Goal: Transaction & Acquisition: Book appointment/travel/reservation

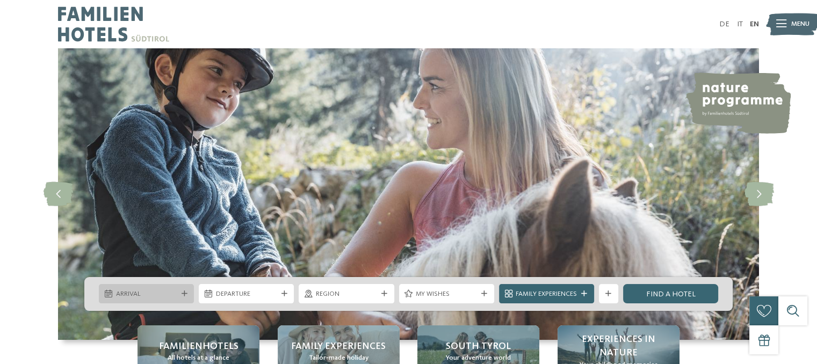
click at [182, 292] on icon at bounding box center [185, 294] width 6 height 6
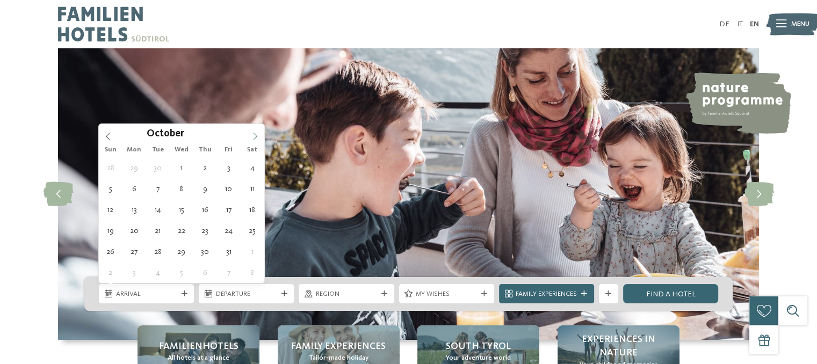
click at [257, 136] on icon at bounding box center [255, 137] width 8 height 8
type div "[DATE]"
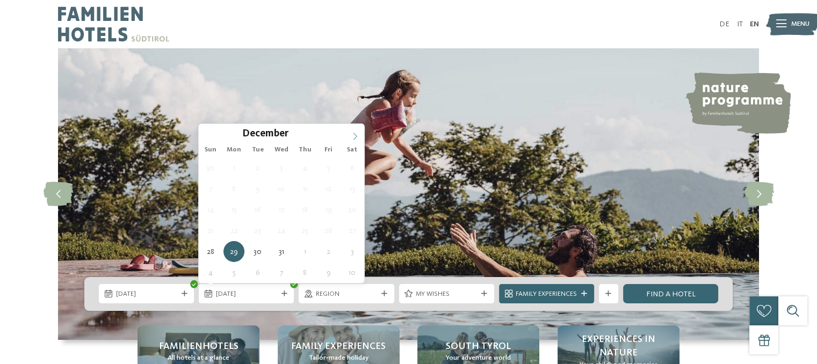
type input "****"
click at [355, 134] on icon at bounding box center [355, 137] width 8 height 8
type div "[DATE]"
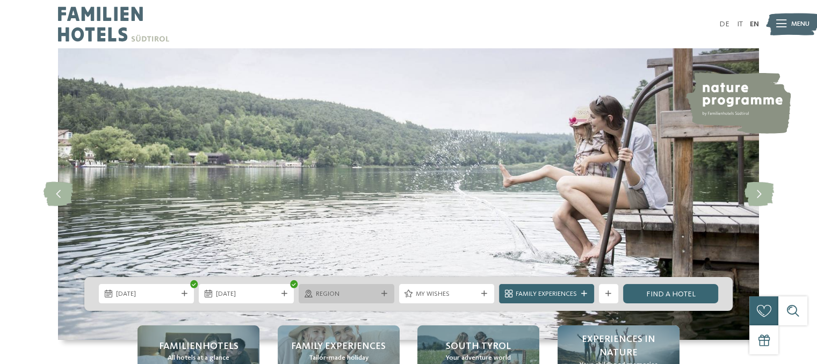
click at [341, 286] on div "Region" at bounding box center [346, 293] width 95 height 19
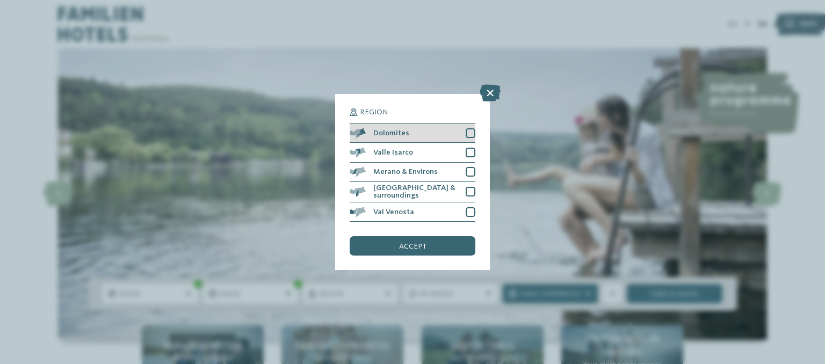
click at [471, 136] on div at bounding box center [471, 133] width 10 height 10
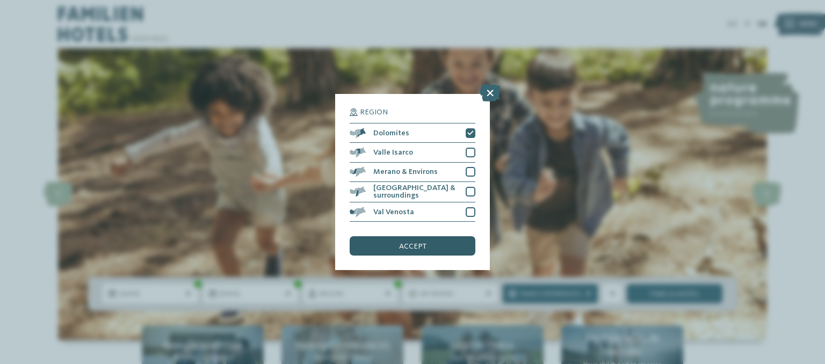
click at [425, 248] on span "accept" at bounding box center [412, 247] width 27 height 8
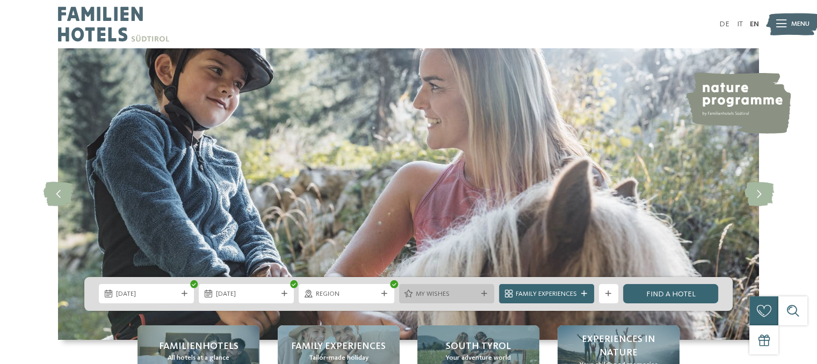
click at [447, 292] on span "My wishes" at bounding box center [446, 295] width 61 height 10
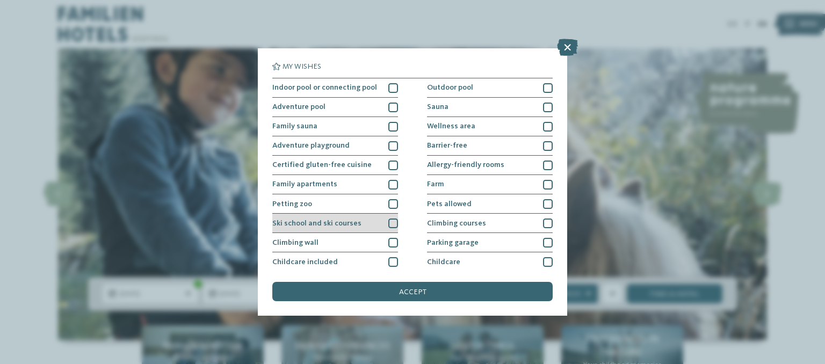
click at [378, 222] on div "Ski school and ski courses" at bounding box center [335, 223] width 126 height 19
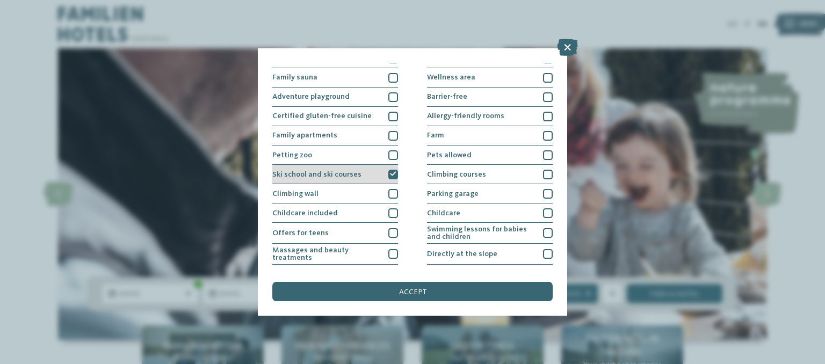
scroll to position [52, 0]
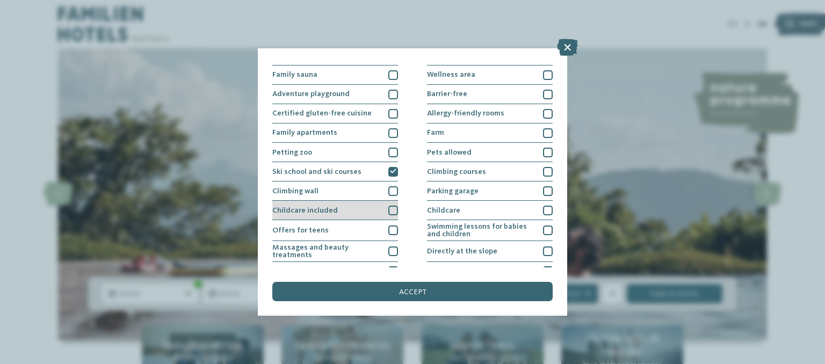
click at [388, 211] on div at bounding box center [393, 211] width 10 height 10
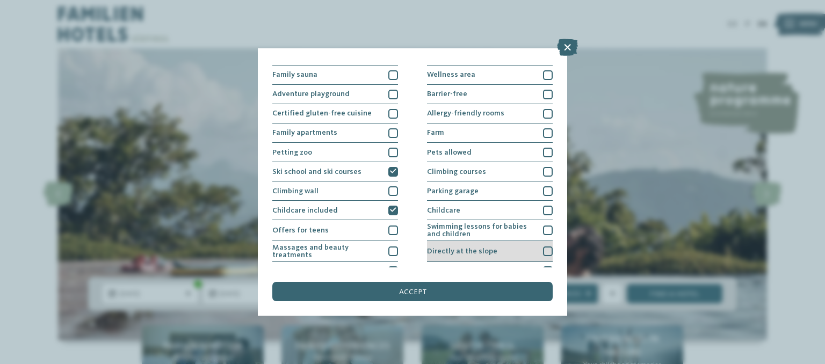
click at [543, 251] on div at bounding box center [548, 252] width 10 height 10
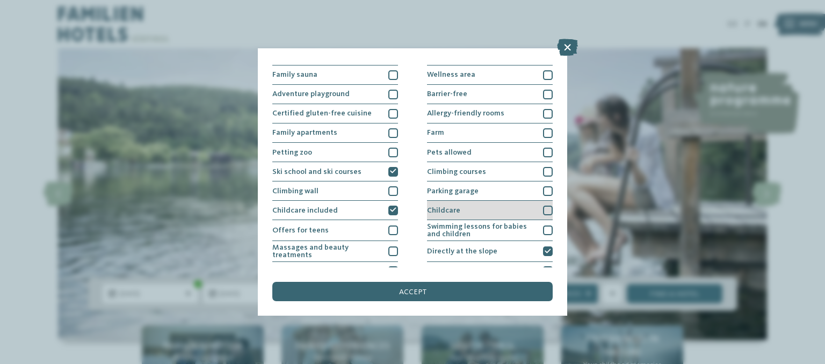
click at [544, 213] on div at bounding box center [548, 211] width 10 height 10
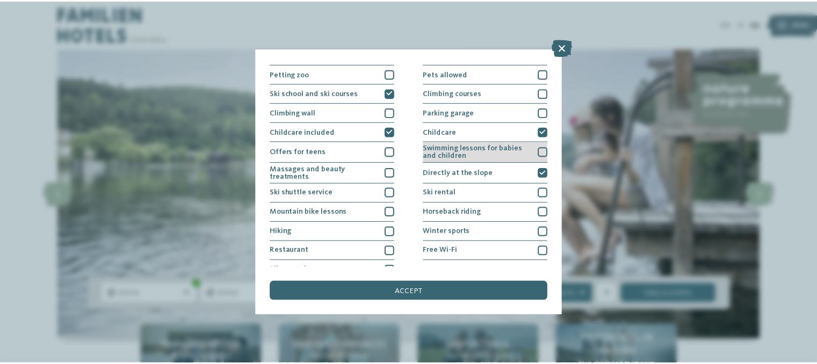
scroll to position [142, 0]
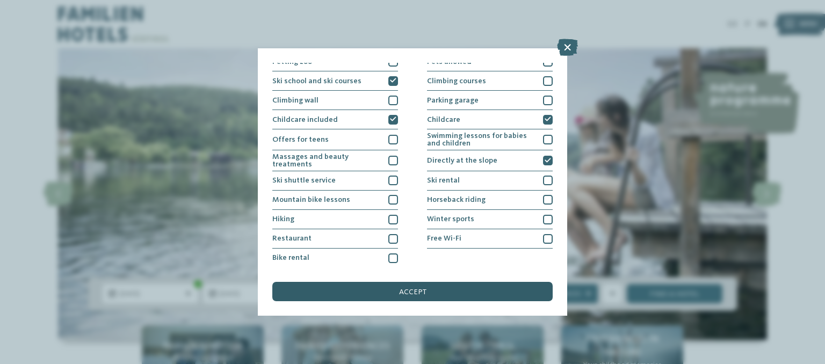
click at [404, 289] on span "accept" at bounding box center [412, 293] width 27 height 8
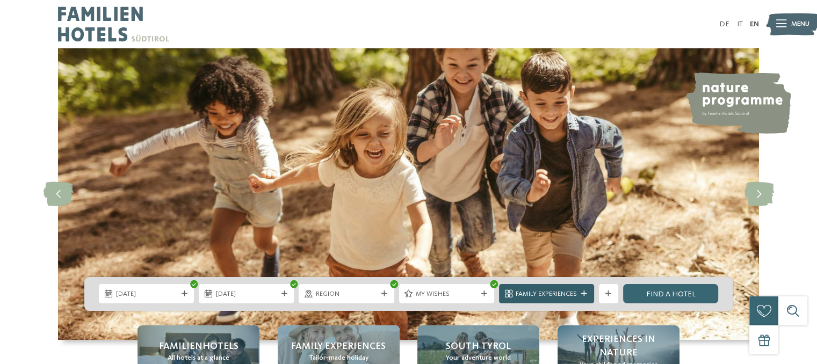
click at [567, 295] on span "Family Experiences" at bounding box center [546, 295] width 61 height 10
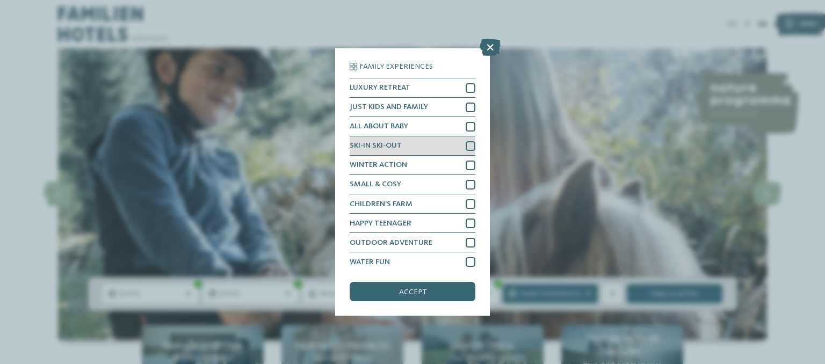
click at [423, 142] on div "SKI-IN SKI-OUT" at bounding box center [413, 145] width 126 height 19
click at [421, 289] on span "accept" at bounding box center [412, 293] width 27 height 8
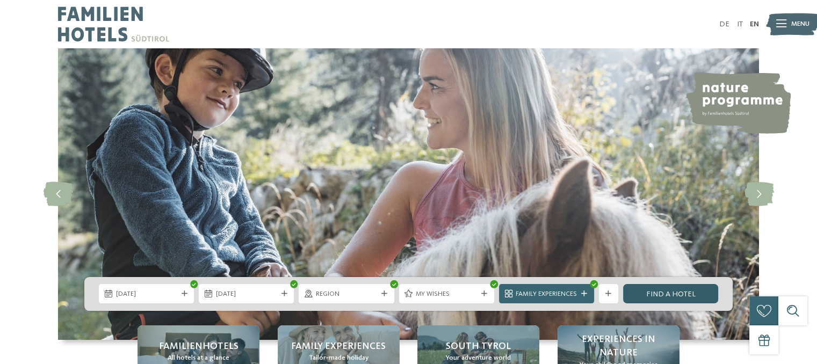
click at [667, 294] on link "Find a hotel" at bounding box center [670, 293] width 95 height 19
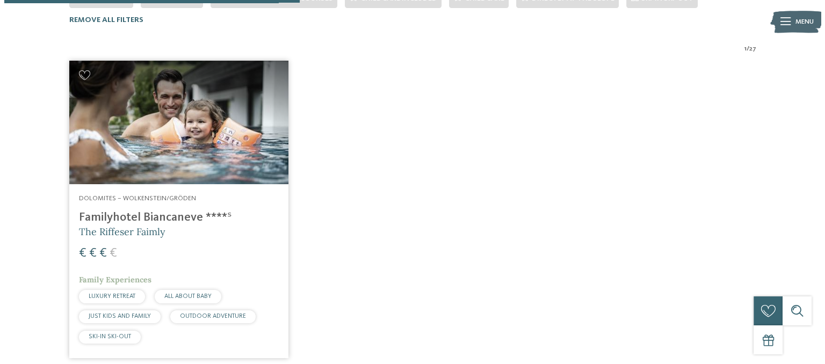
scroll to position [315, 0]
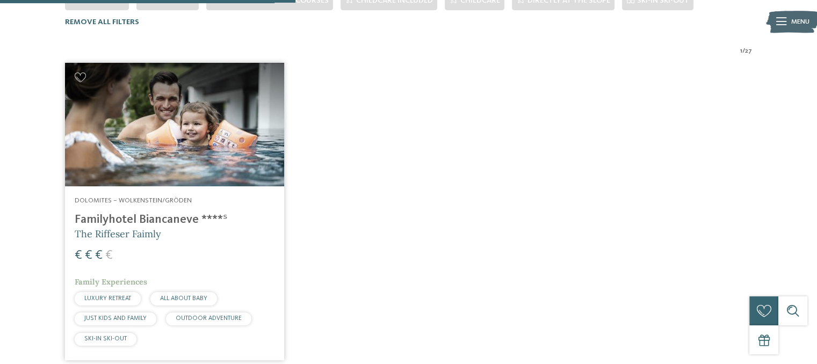
click at [154, 213] on h4 "Familyhotel Biancaneve ****ˢ" at bounding box center [175, 220] width 200 height 15
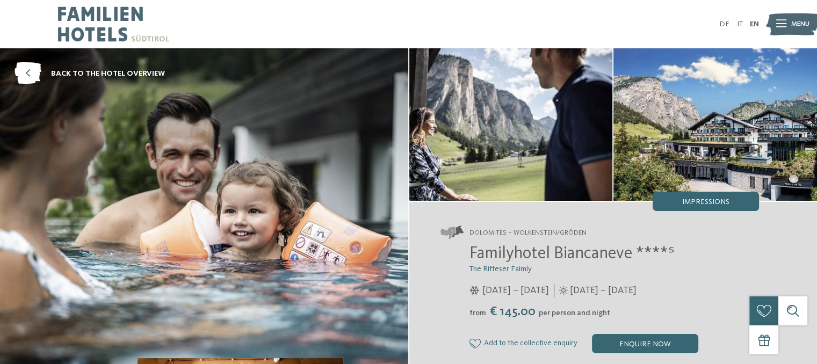
click at [326, 199] on img at bounding box center [204, 212] width 408 height 329
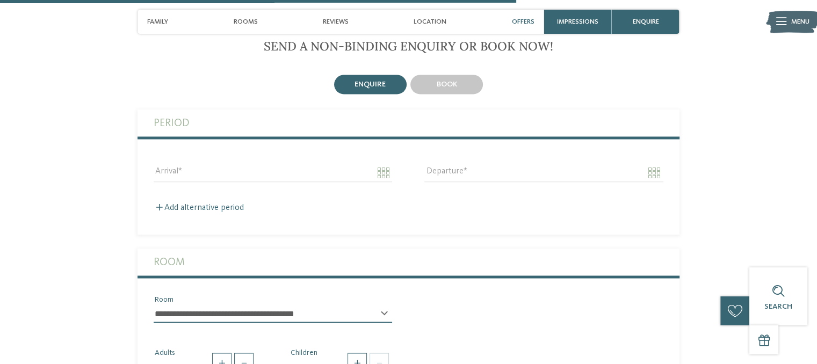
scroll to position [1752, 0]
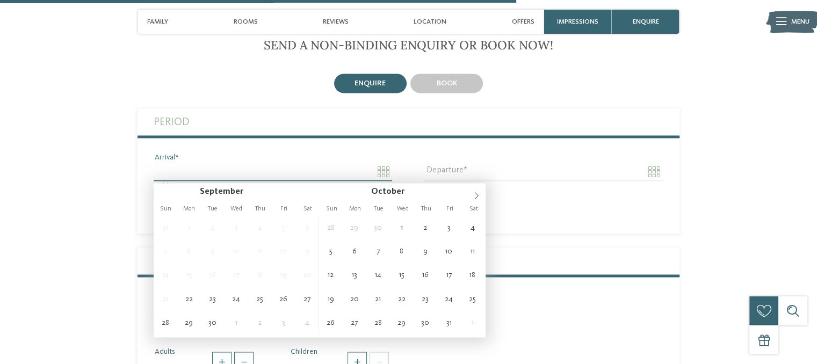
click at [384, 174] on input "Arrival" at bounding box center [273, 172] width 239 height 18
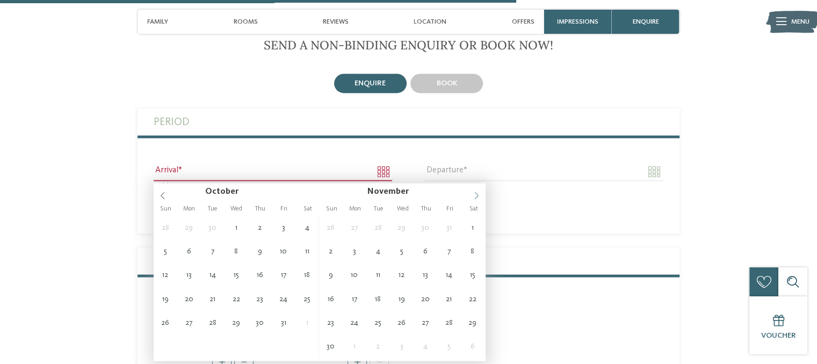
click at [479, 193] on icon at bounding box center [477, 196] width 8 height 8
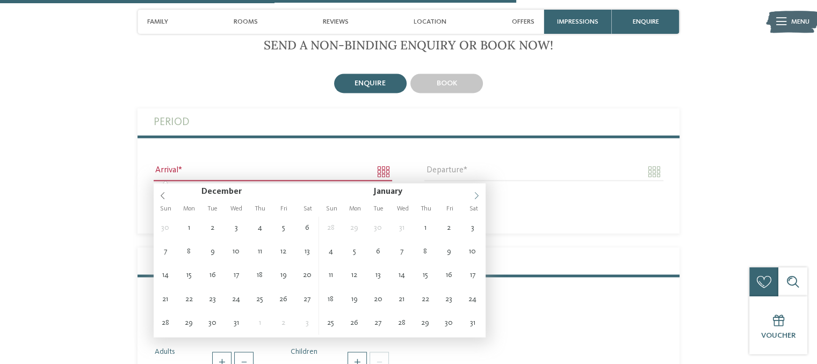
type input "****"
click at [479, 193] on icon at bounding box center [477, 196] width 8 height 8
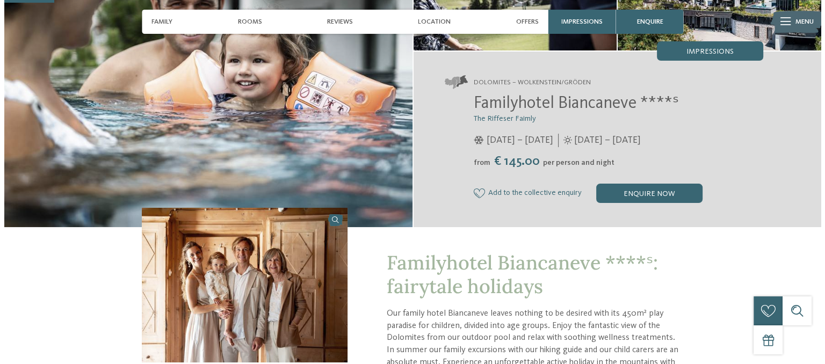
scroll to position [0, 0]
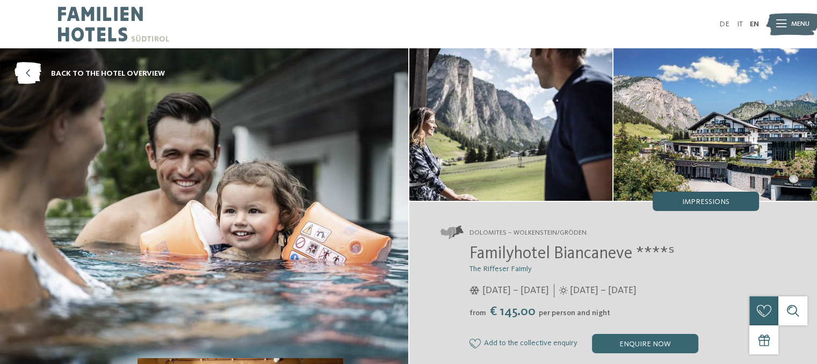
click at [682, 200] on span "Impressions" at bounding box center [705, 202] width 47 height 8
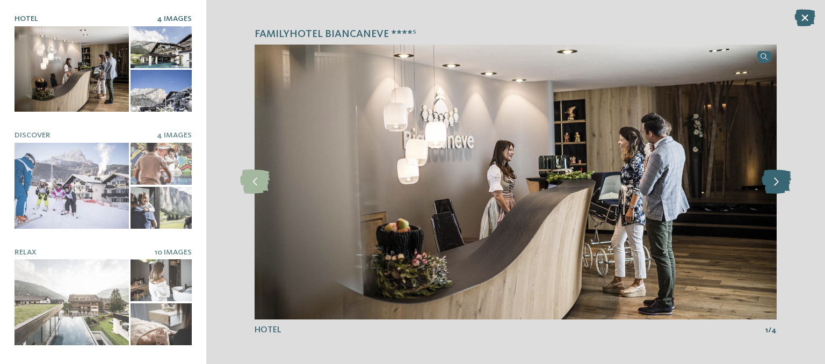
click at [776, 180] on icon at bounding box center [777, 182] width 30 height 24
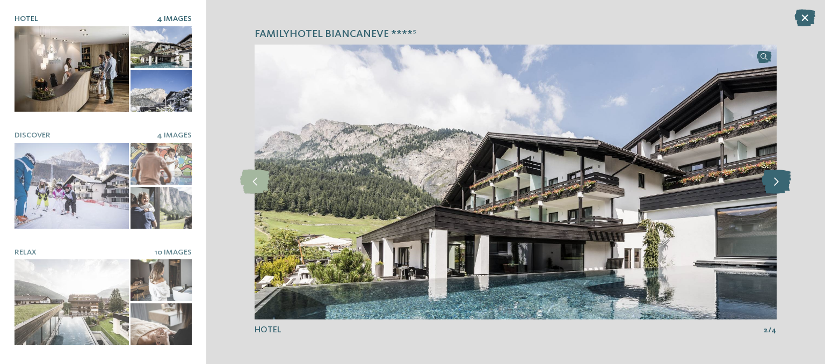
click at [776, 180] on icon at bounding box center [777, 182] width 30 height 24
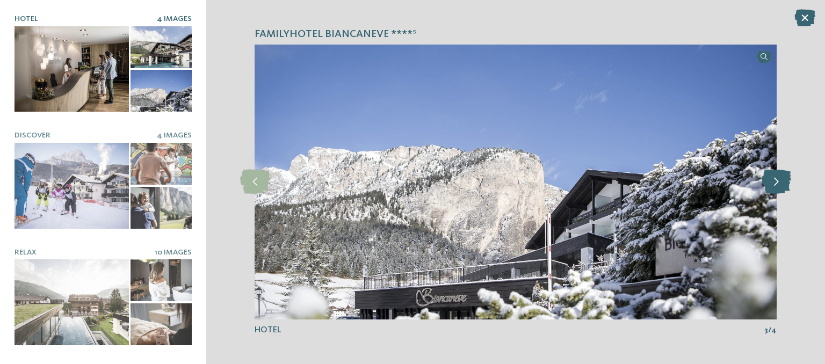
click at [776, 180] on icon at bounding box center [777, 182] width 30 height 24
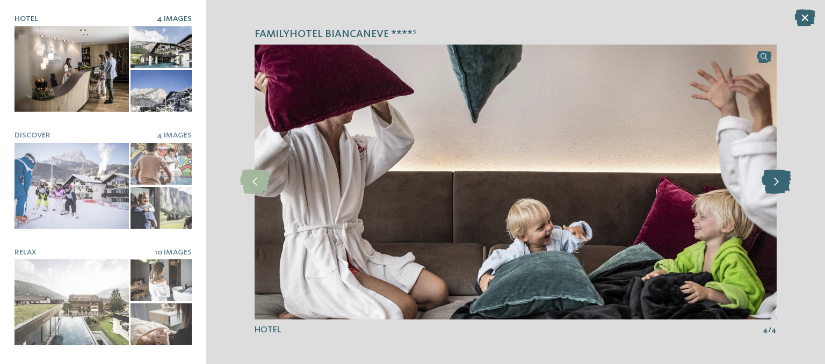
click at [776, 180] on icon at bounding box center [777, 182] width 30 height 24
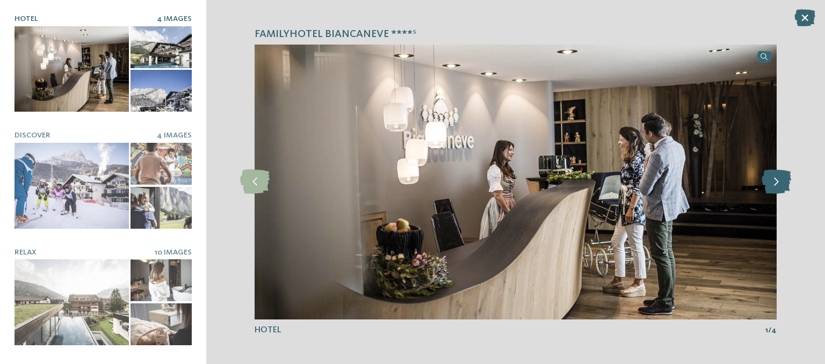
click at [776, 180] on icon at bounding box center [777, 182] width 30 height 24
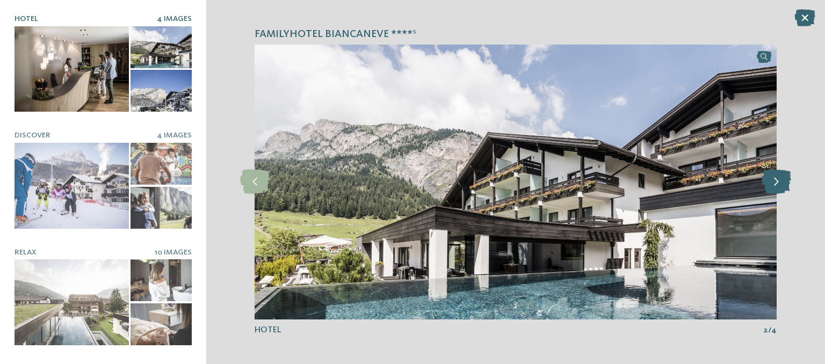
click at [776, 180] on icon at bounding box center [777, 182] width 30 height 24
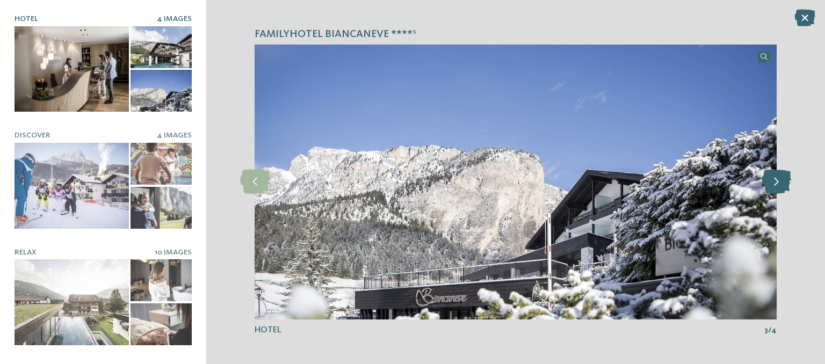
click at [776, 180] on icon at bounding box center [777, 182] width 30 height 24
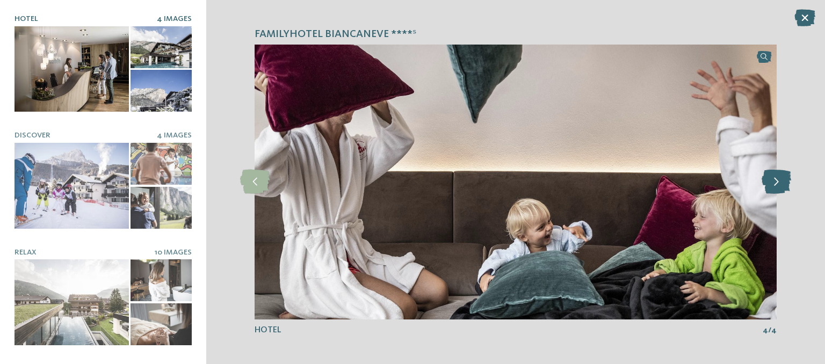
click at [776, 180] on icon at bounding box center [777, 182] width 30 height 24
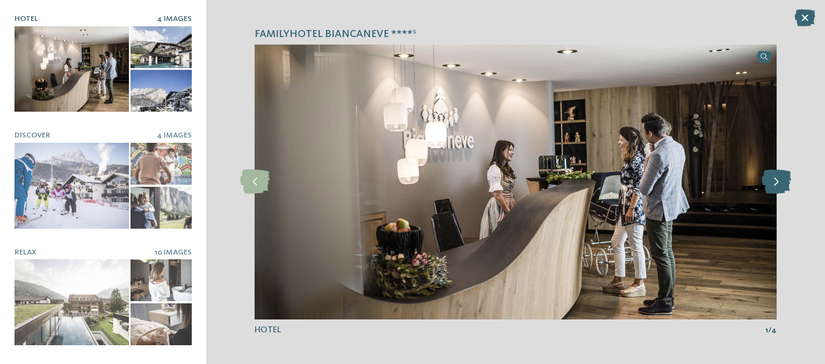
click at [776, 180] on icon at bounding box center [777, 182] width 30 height 24
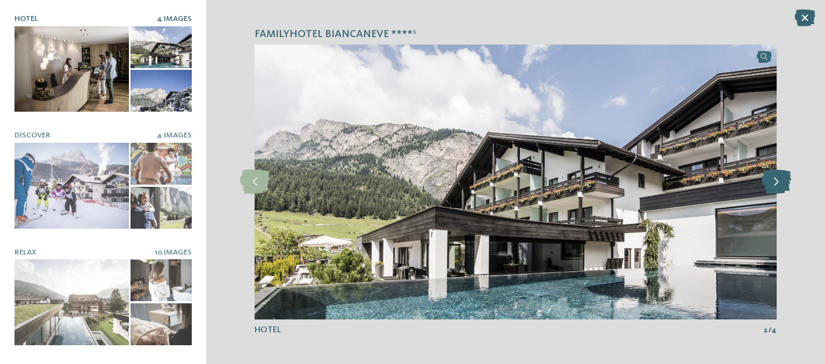
click at [776, 180] on icon at bounding box center [777, 182] width 30 height 24
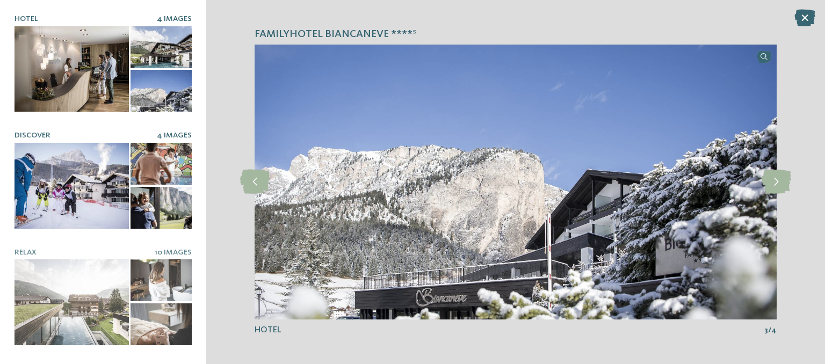
click at [88, 171] on div at bounding box center [72, 186] width 114 height 86
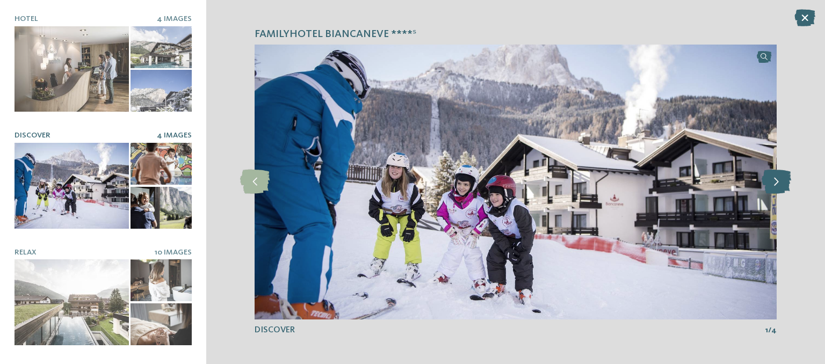
click at [778, 183] on icon at bounding box center [777, 182] width 30 height 24
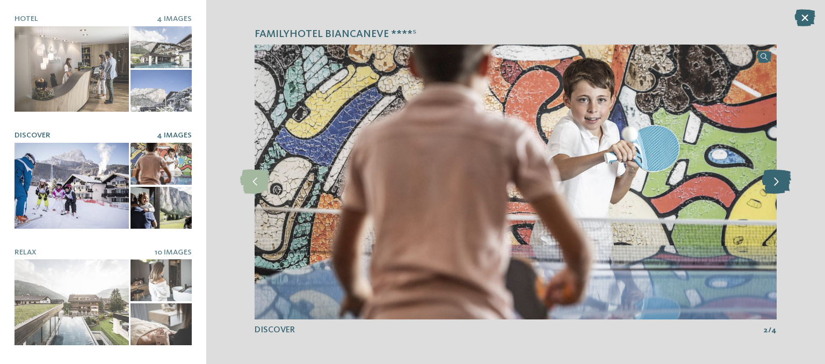
click at [778, 183] on icon at bounding box center [777, 182] width 30 height 24
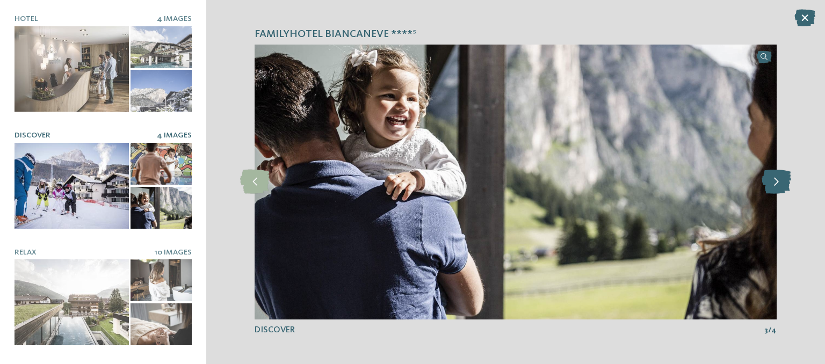
click at [778, 183] on icon at bounding box center [777, 182] width 30 height 24
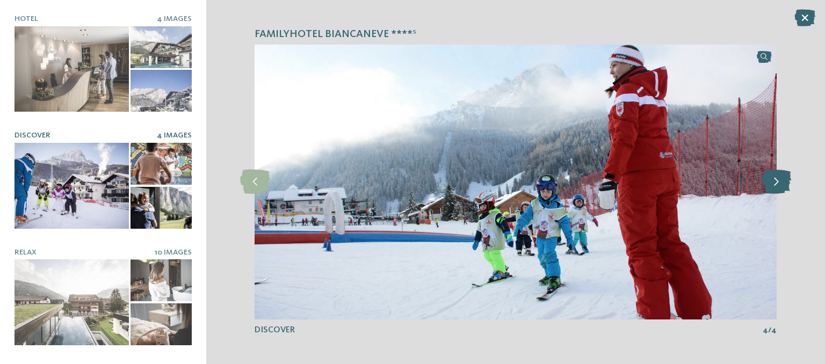
click at [778, 183] on icon at bounding box center [777, 182] width 30 height 24
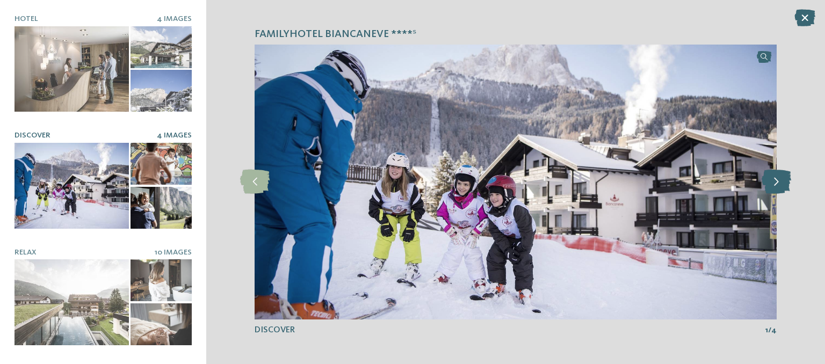
click at [778, 183] on icon at bounding box center [777, 182] width 30 height 24
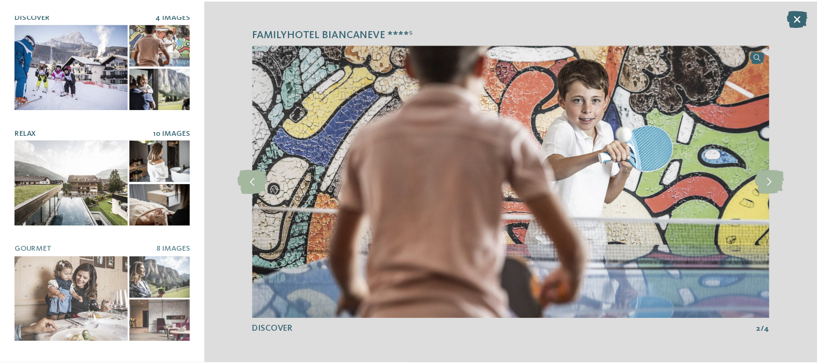
scroll to position [215, 0]
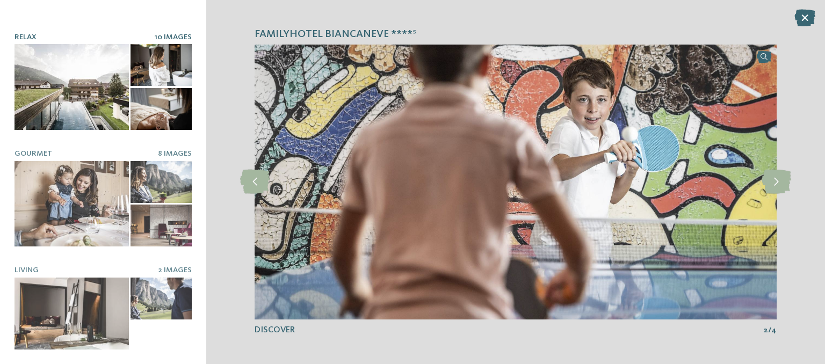
click at [99, 278] on div at bounding box center [72, 321] width 114 height 86
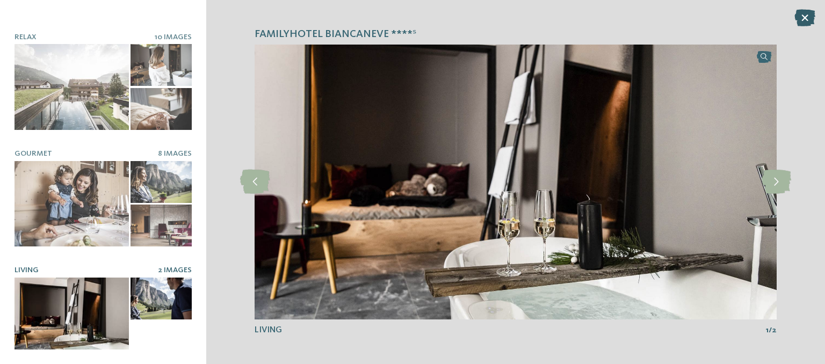
click at [807, 22] on icon at bounding box center [805, 17] width 21 height 17
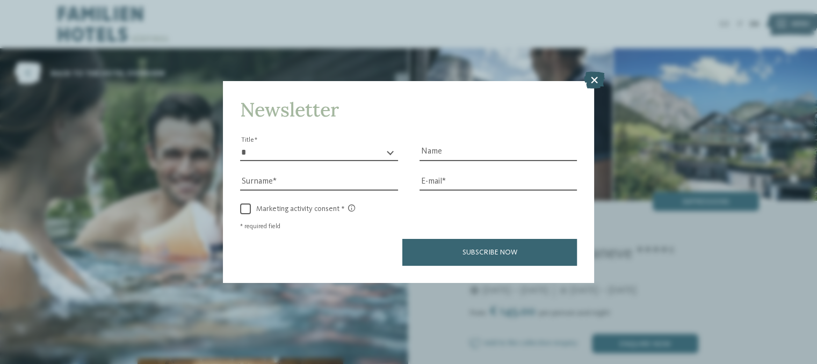
click at [595, 78] on icon at bounding box center [593, 80] width 21 height 17
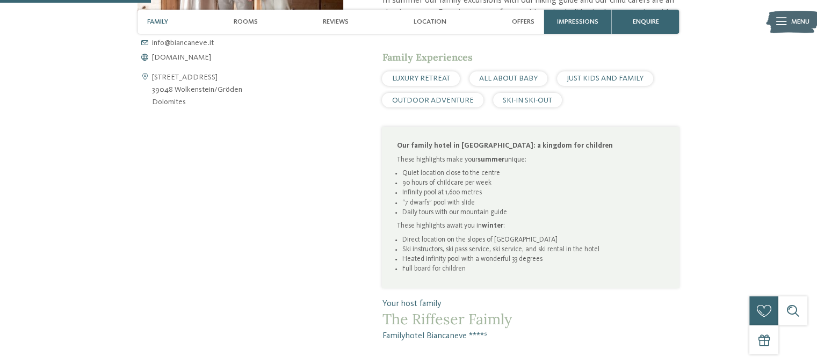
scroll to position [513, 0]
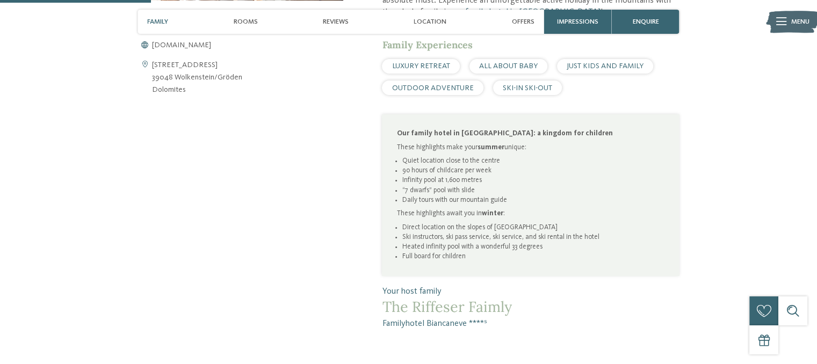
click at [493, 242] on li "Heated infinity pool with a wonderful 33 degrees" at bounding box center [533, 247] width 263 height 10
click at [492, 271] on div "Our family hotel in Wolkenstein: a kingdom for children These highlights make y…" at bounding box center [530, 195] width 297 height 162
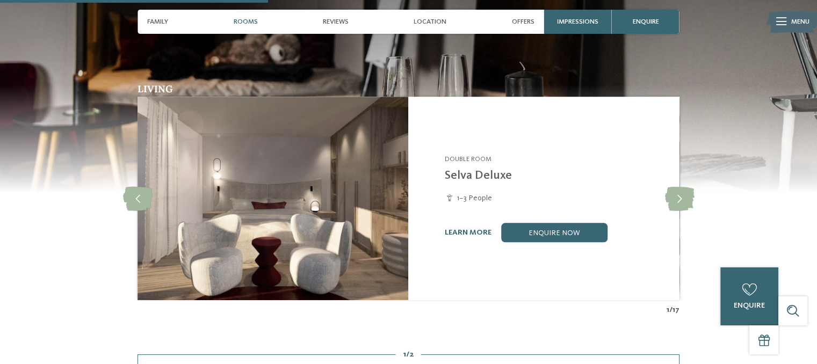
scroll to position [909, 0]
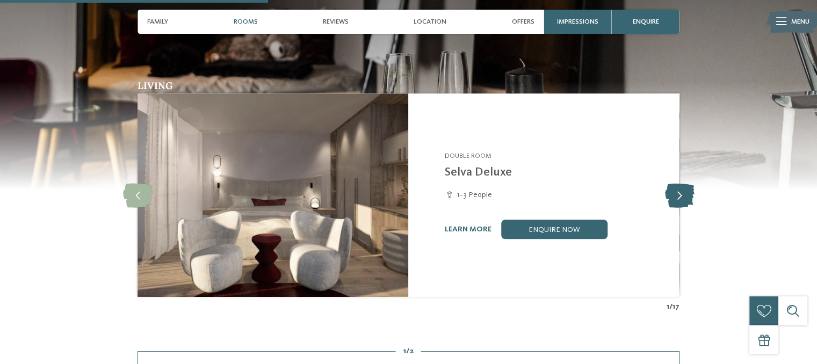
click at [681, 196] on icon at bounding box center [680, 195] width 30 height 24
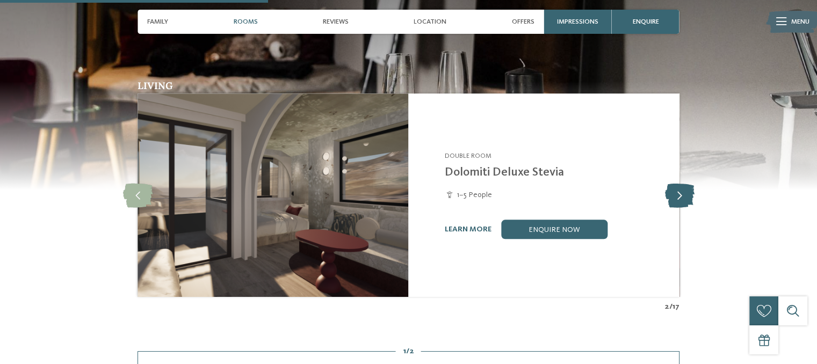
click at [681, 196] on icon at bounding box center [680, 195] width 30 height 24
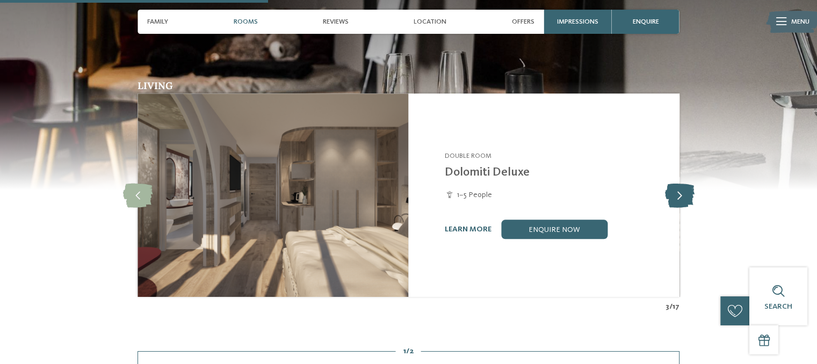
click at [681, 196] on icon at bounding box center [680, 195] width 30 height 24
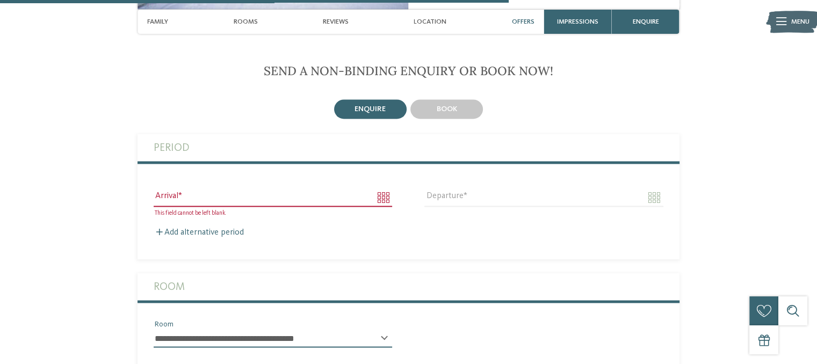
scroll to position [1725, 0]
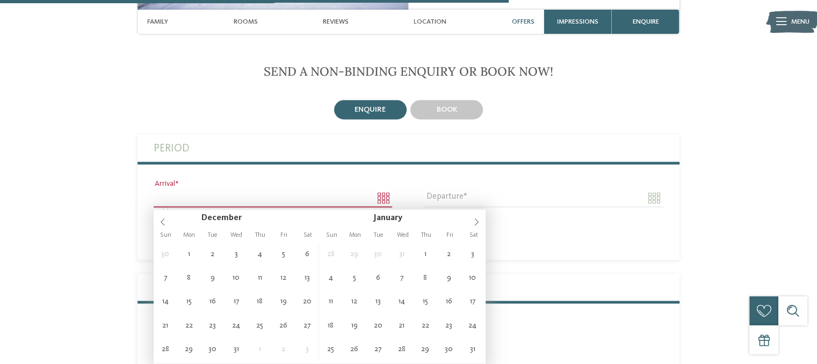
click at [384, 203] on input "Arrival" at bounding box center [273, 198] width 239 height 18
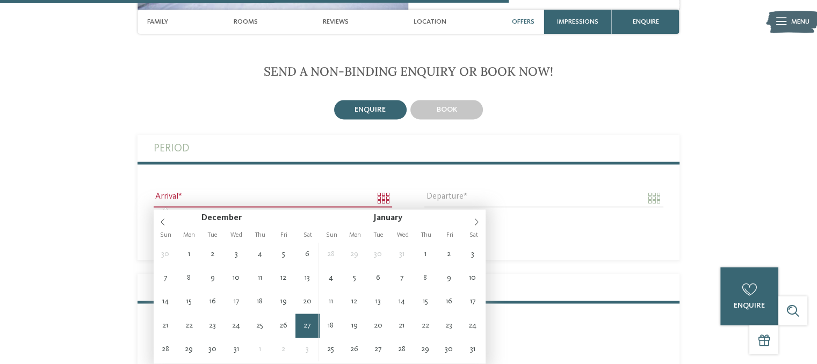
type input "**********"
type input "****"
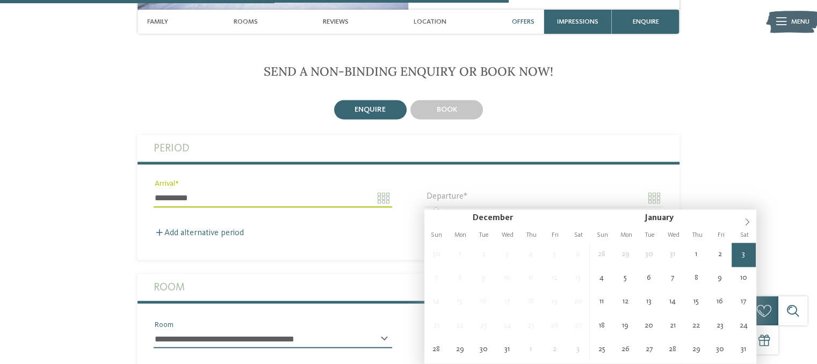
type input "**********"
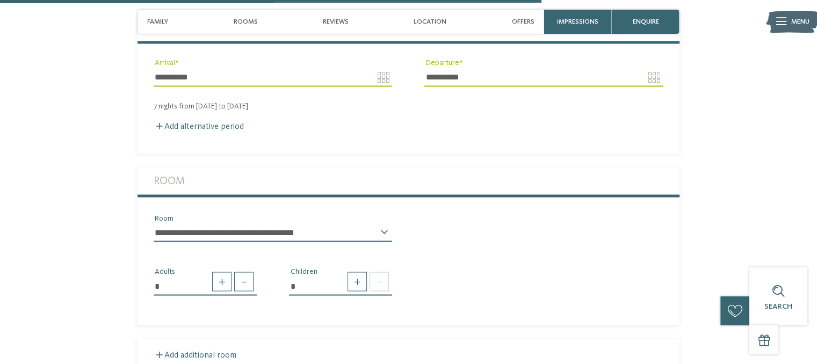
scroll to position [1846, 0]
click at [260, 232] on select "**********" at bounding box center [273, 233] width 239 height 18
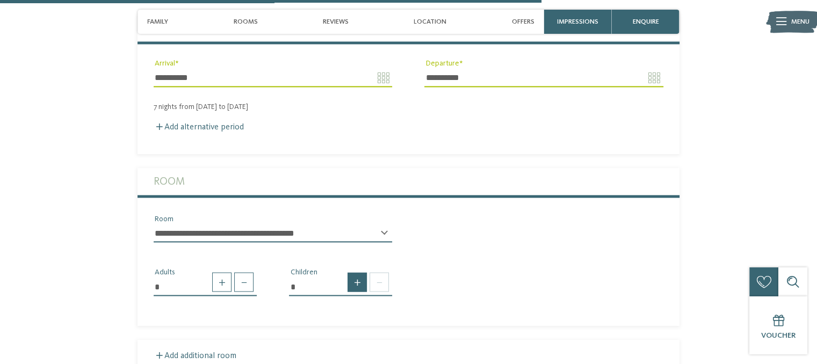
click at [360, 290] on span at bounding box center [357, 281] width 19 height 19
type input "*"
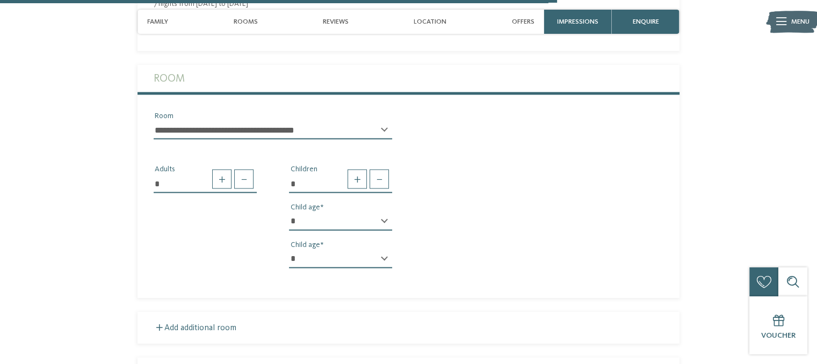
scroll to position [1951, 0]
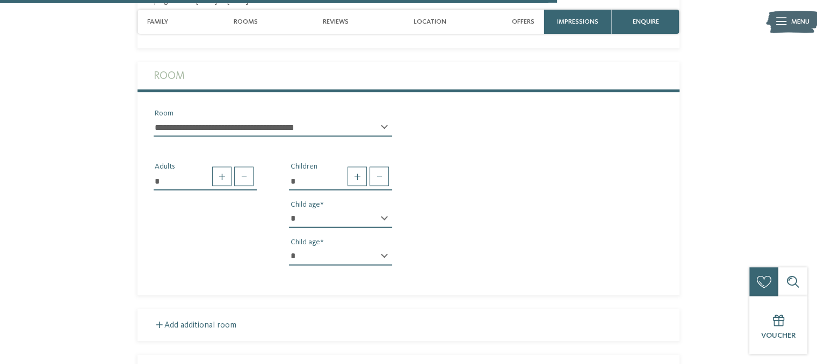
click at [381, 219] on select "* * * * * * * * * * * ** ** ** ** ** ** ** **" at bounding box center [340, 219] width 103 height 18
select select "*"
click at [289, 210] on select "* * * * * * * * * * * ** ** ** ** ** ** ** **" at bounding box center [340, 219] width 103 height 18
click at [386, 254] on div "* * * * * * * * * * * ** ** ** ** ** ** ** ** Child age" at bounding box center [340, 260] width 103 height 27
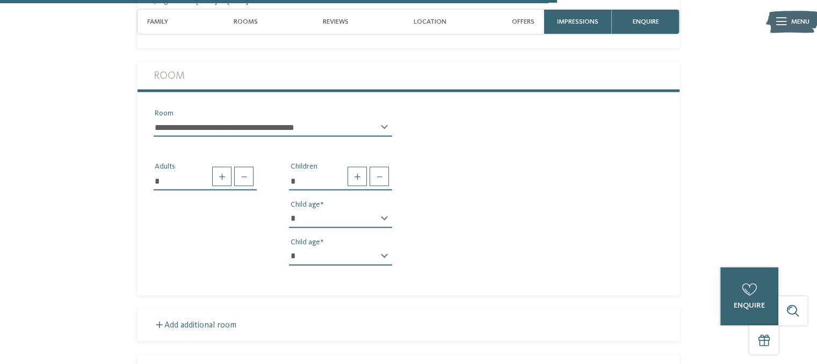
click at [381, 256] on select "* * * * * * * * * * * ** ** ** ** ** ** ** **" at bounding box center [340, 256] width 103 height 18
select select "*"
click at [289, 248] on select "* * * * * * * * * * * ** ** ** ** ** ** ** **" at bounding box center [340, 256] width 103 height 18
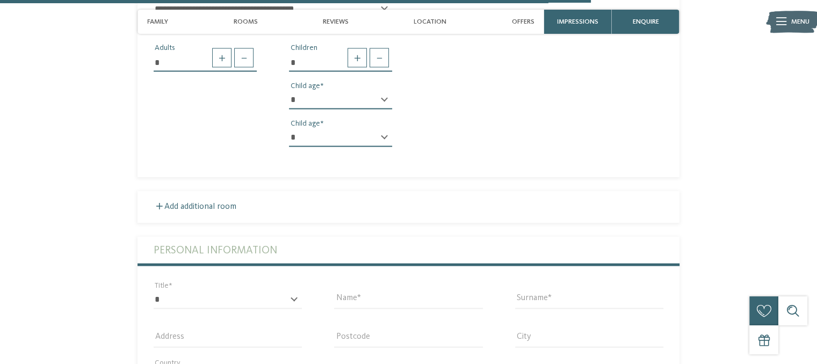
scroll to position [2147, 0]
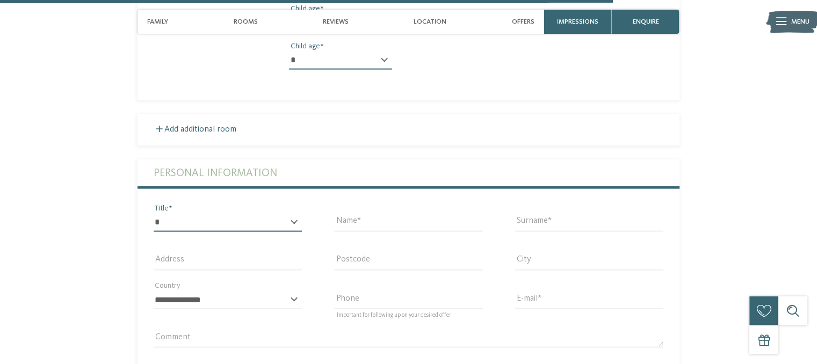
click at [172, 223] on select "* ** ** ****** **" at bounding box center [228, 223] width 148 height 18
select select "*"
click at [154, 215] on select "* ** ** ****** **" at bounding box center [228, 223] width 148 height 18
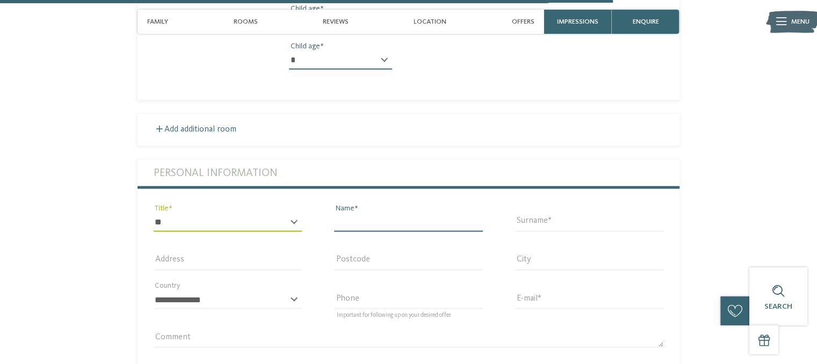
click at [356, 226] on input "Name" at bounding box center [408, 223] width 148 height 18
type input "*****"
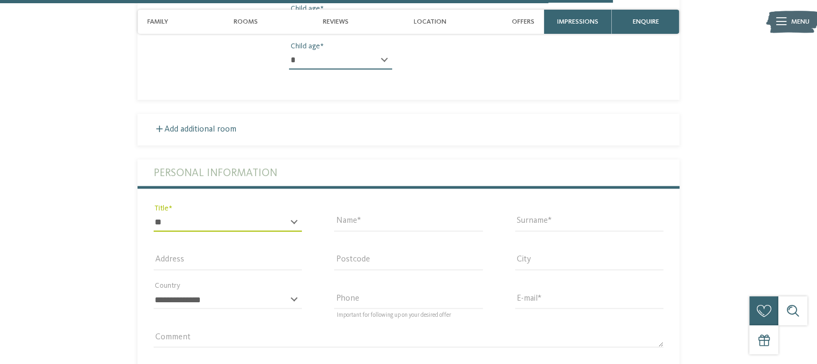
type input "********"
type input "**********"
type input "****"
type input "*********"
select select "**"
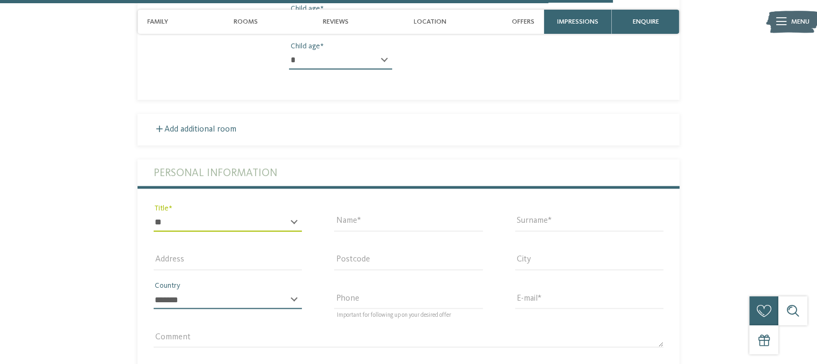
type input "**********"
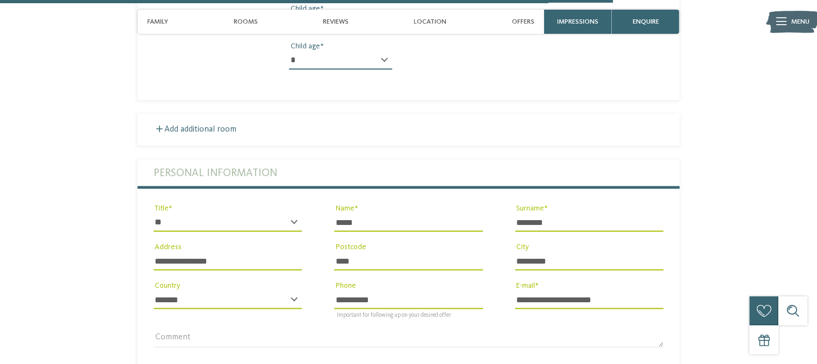
drag, startPoint x: 232, startPoint y: 264, endPoint x: 115, endPoint y: 252, distance: 117.7
click at [115, 252] on section "Send a non-binding enquiry or book now! enquire book Period 7" at bounding box center [409, 66] width 658 height 849
type input "**********"
type input "****"
type input "*****"
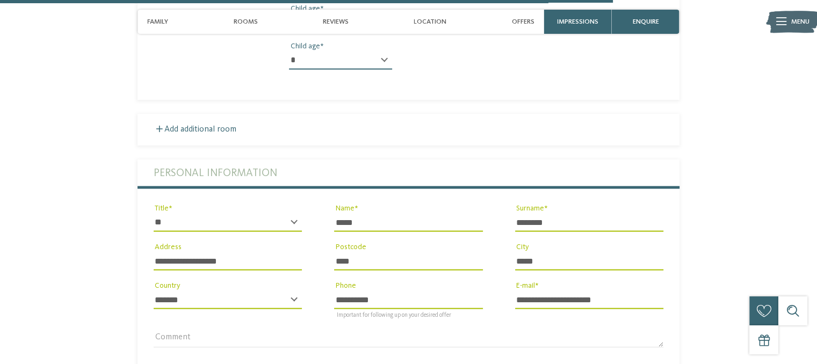
drag, startPoint x: 575, startPoint y: 301, endPoint x: 640, endPoint y: 297, distance: 65.7
click at [640, 297] on input "**********" at bounding box center [589, 300] width 148 height 18
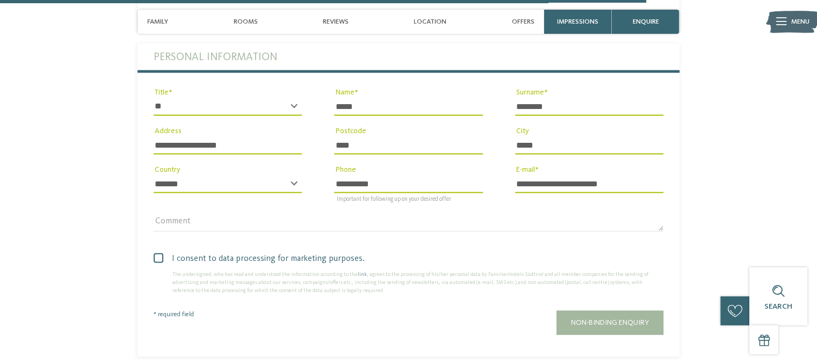
scroll to position [2267, 0]
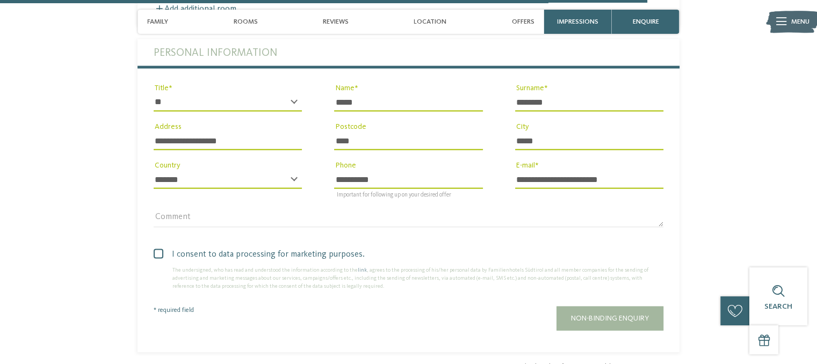
type input "**********"
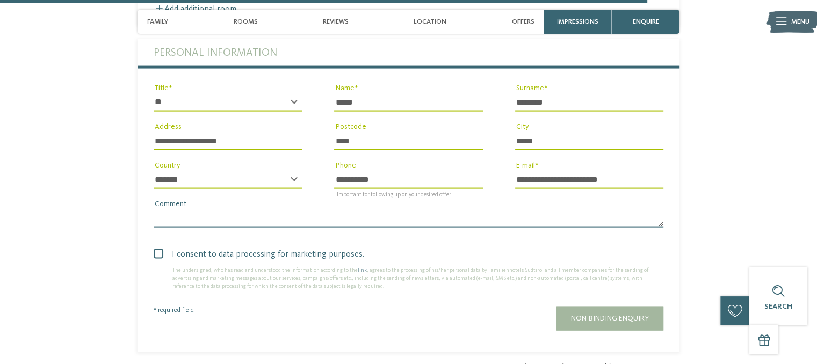
click at [201, 218] on textarea "Comment" at bounding box center [409, 219] width 510 height 18
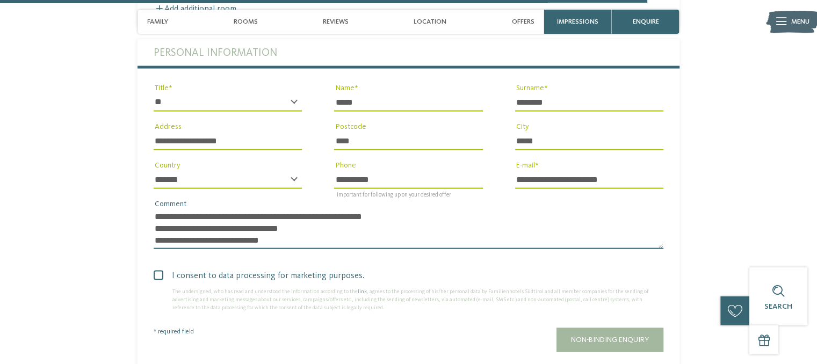
scroll to position [0, 0]
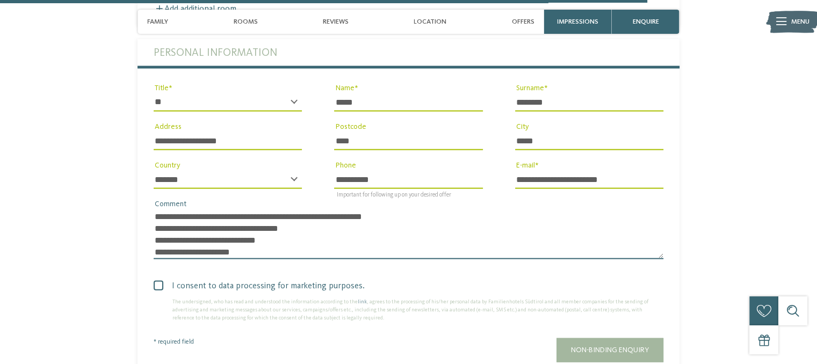
type textarea "**********"
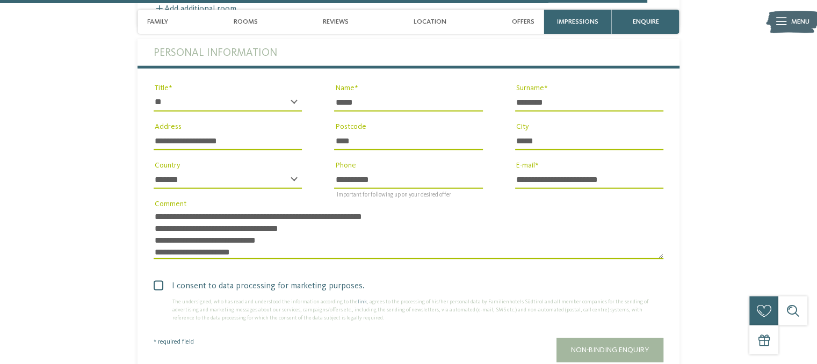
click at [155, 290] on span at bounding box center [159, 286] width 10 height 10
click at [604, 356] on button "Non-binding enquiry" at bounding box center [610, 350] width 107 height 24
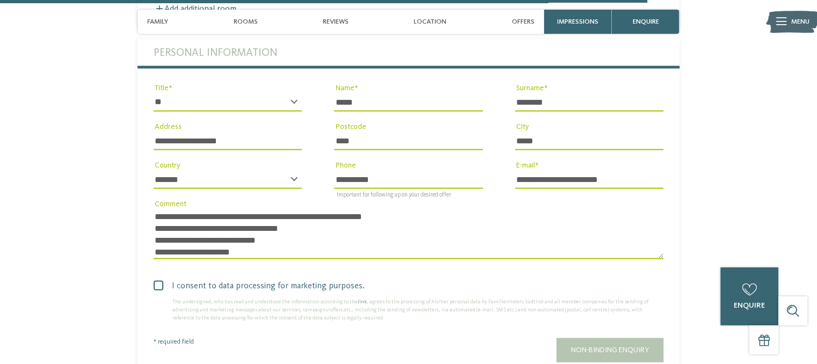
scroll to position [2266, 0]
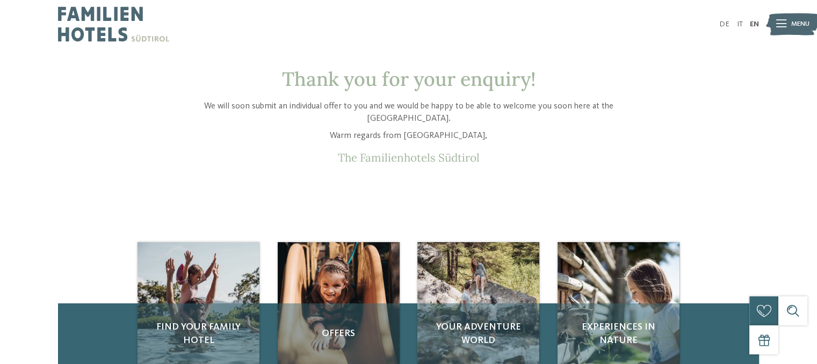
click at [80, 30] on img at bounding box center [113, 24] width 111 height 48
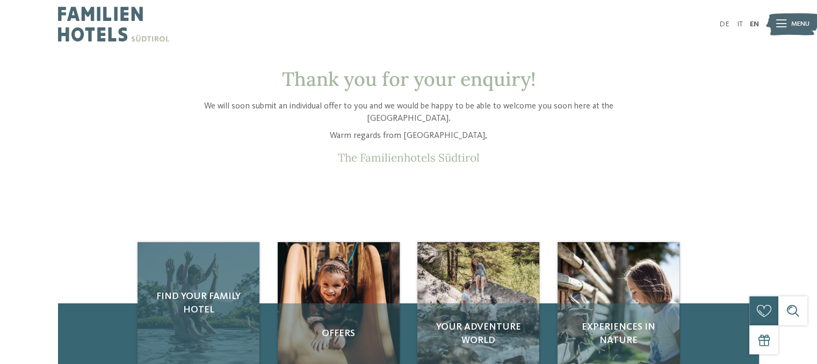
click at [197, 307] on span "Find your family hotel" at bounding box center [198, 303] width 103 height 27
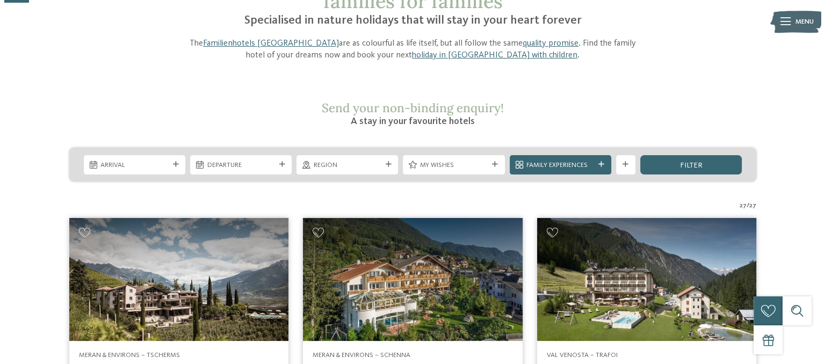
scroll to position [102, 0]
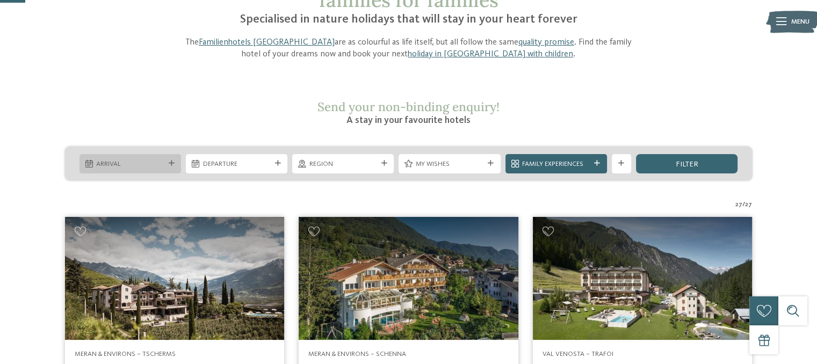
click at [165, 159] on div "Arrival" at bounding box center [130, 164] width 73 height 10
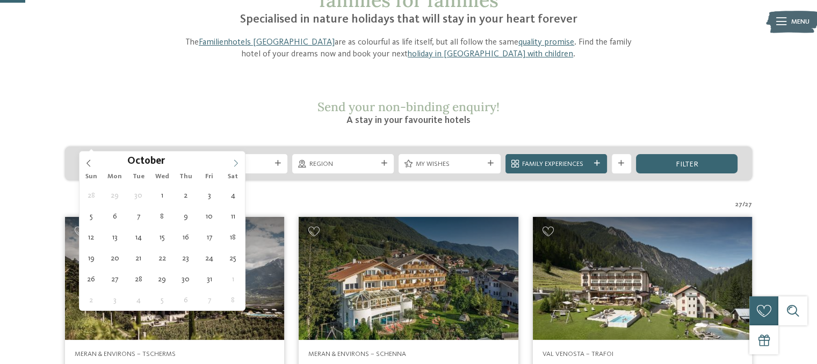
click at [237, 165] on icon at bounding box center [236, 164] width 8 height 8
click at [236, 164] on icon at bounding box center [236, 164] width 8 height 8
type div "27.12.2025"
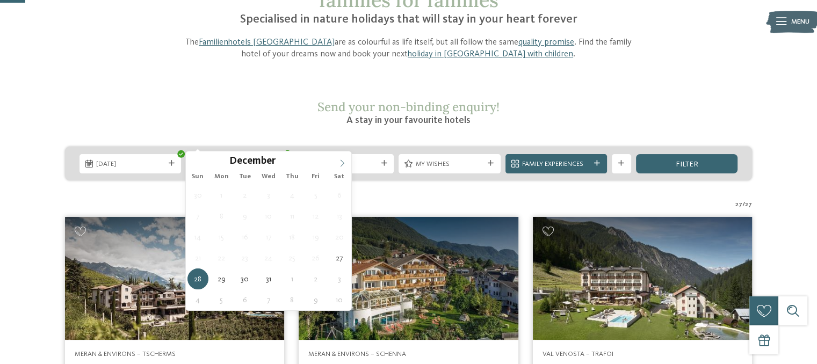
type input "****"
click at [342, 167] on span at bounding box center [342, 161] width 18 height 18
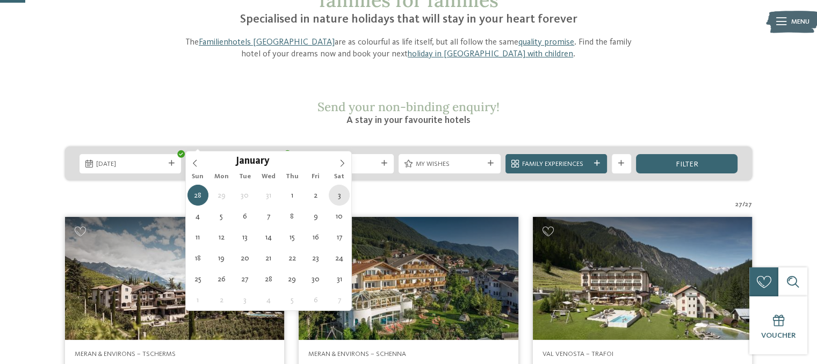
type div "03.01.2026"
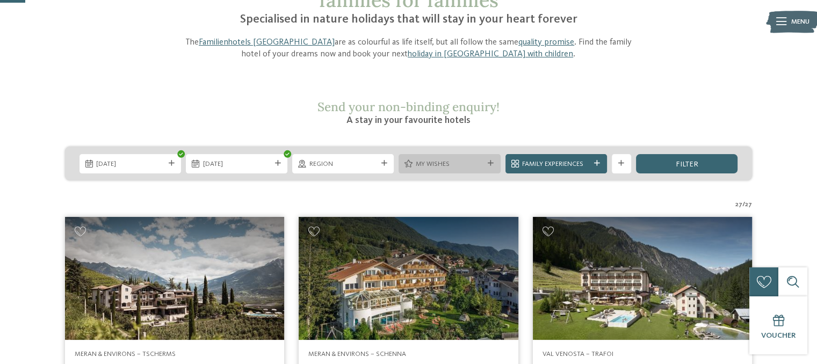
click at [406, 160] on icon at bounding box center [409, 164] width 8 height 8
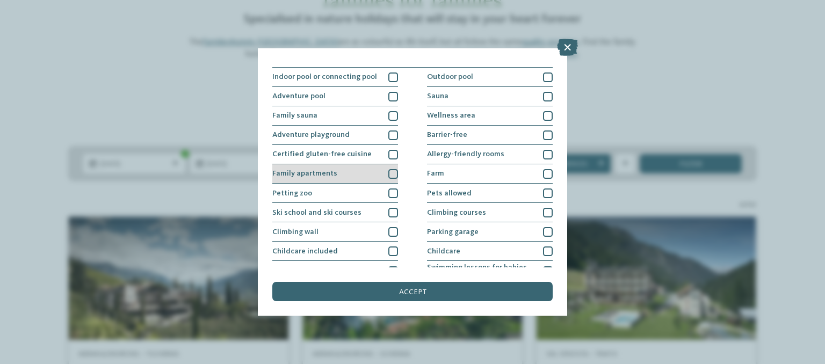
scroll to position [17, 0]
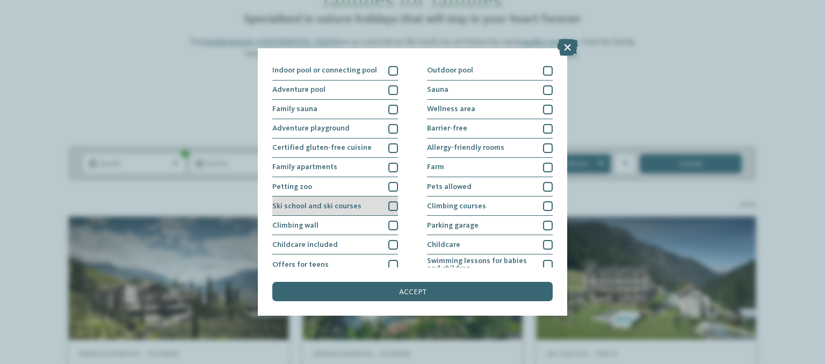
click at [390, 205] on div at bounding box center [393, 206] width 10 height 10
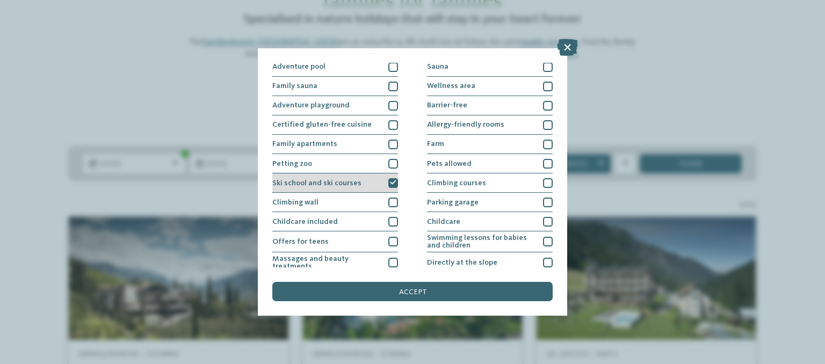
scroll to position [41, 0]
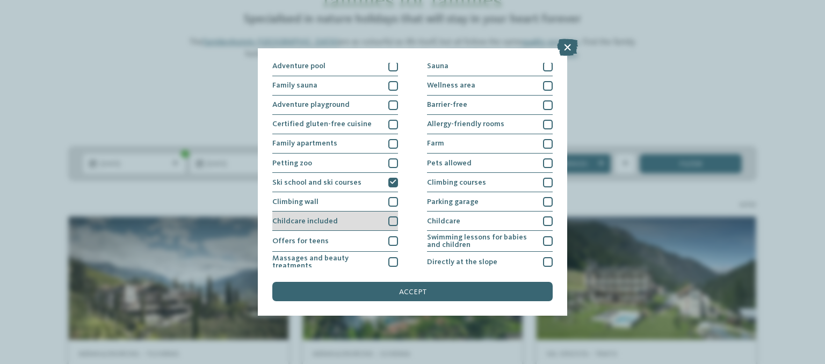
click at [391, 222] on div at bounding box center [393, 222] width 10 height 10
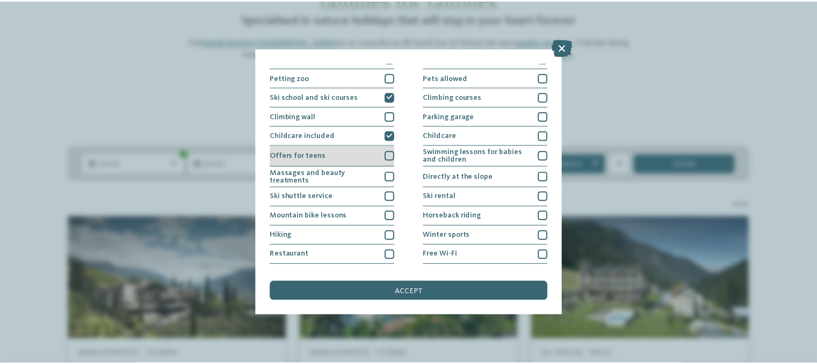
scroll to position [142, 0]
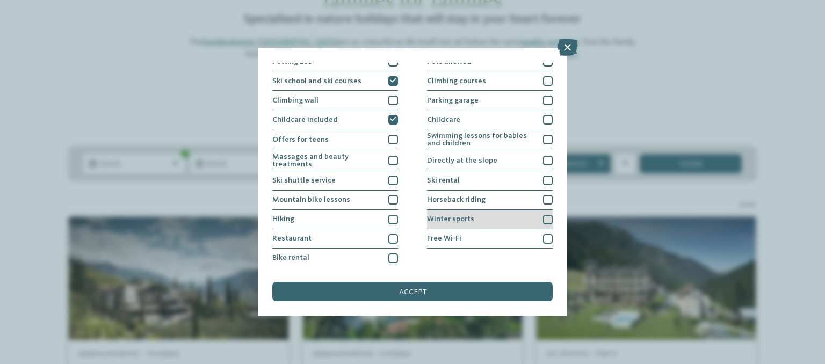
click at [451, 219] on span "Winter sports" at bounding box center [450, 219] width 47 height 8
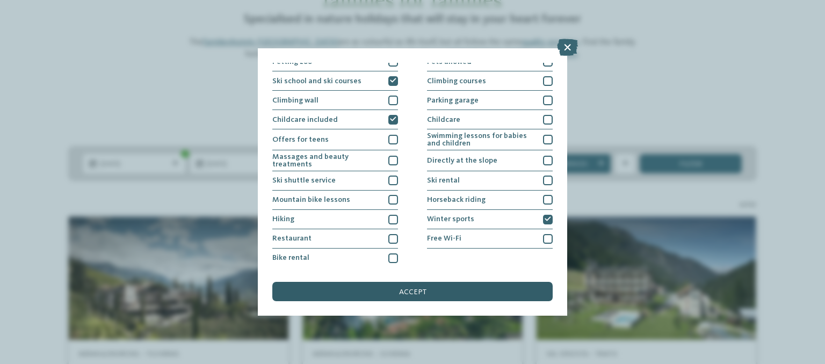
click at [417, 291] on span "accept" at bounding box center [412, 293] width 27 height 8
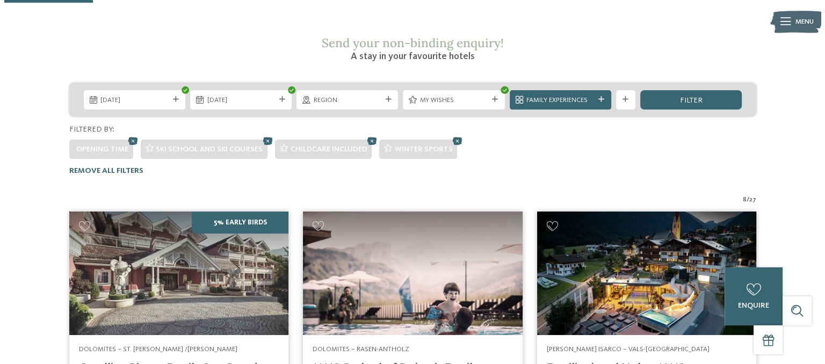
scroll to position [165, 0]
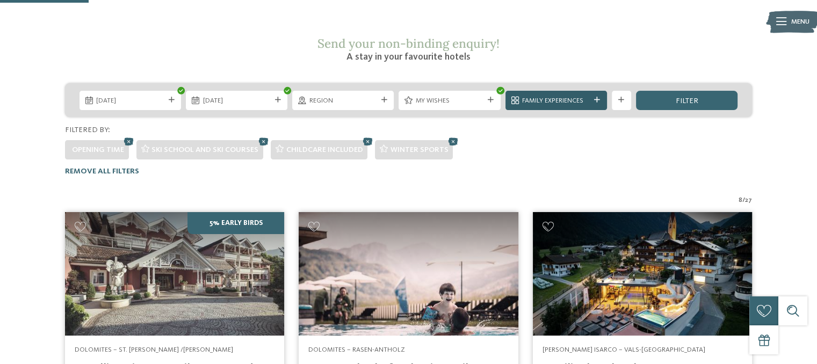
click at [566, 96] on span "Family Experiences" at bounding box center [556, 101] width 68 height 10
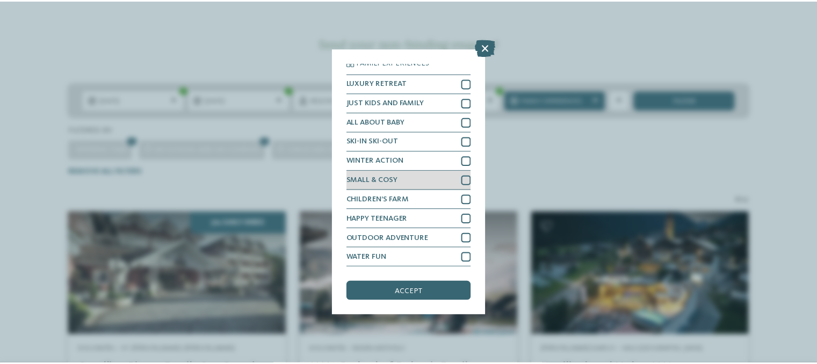
scroll to position [0, 0]
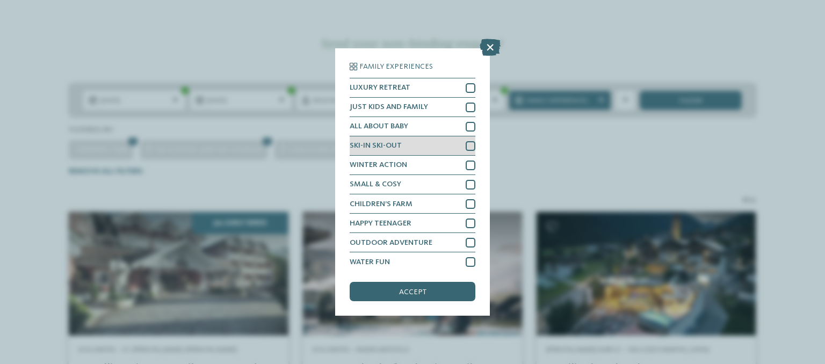
click at [466, 147] on div at bounding box center [471, 146] width 10 height 10
click at [404, 295] on span "accept" at bounding box center [412, 293] width 27 height 8
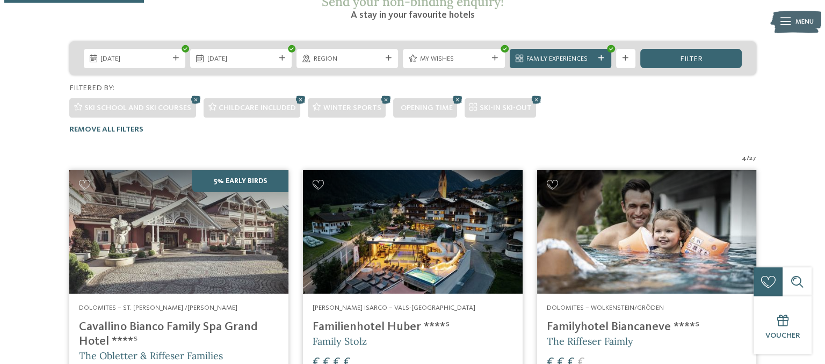
scroll to position [204, 0]
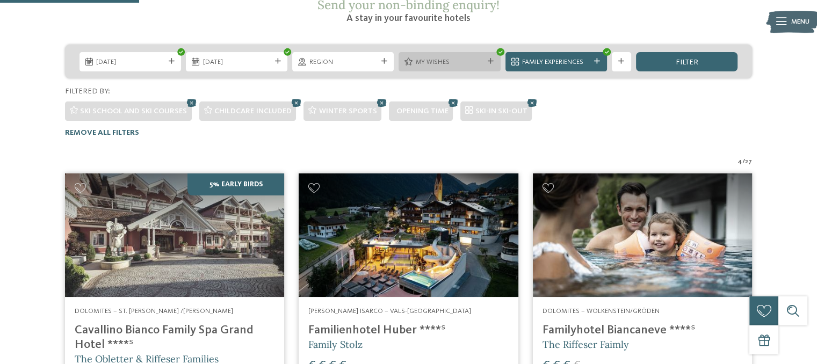
click at [437, 57] on span "My wishes" at bounding box center [450, 62] width 68 height 10
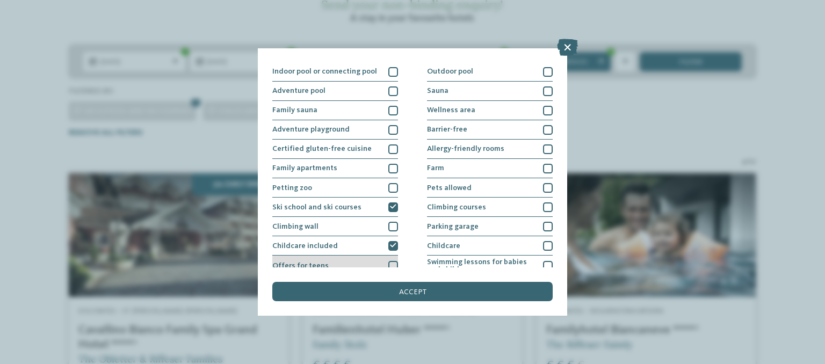
scroll to position [0, 0]
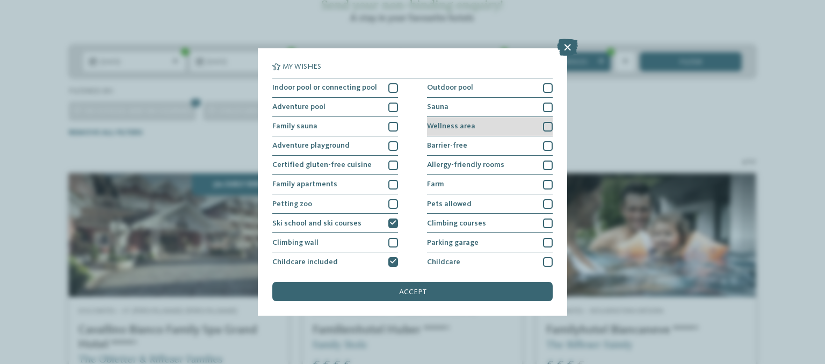
click at [543, 127] on div at bounding box center [548, 127] width 10 height 10
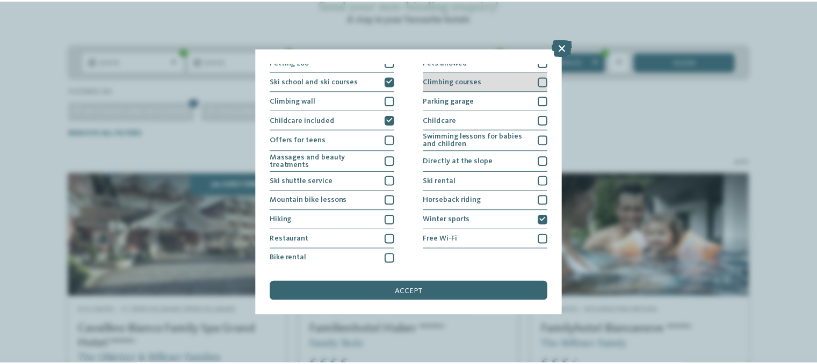
scroll to position [142, 0]
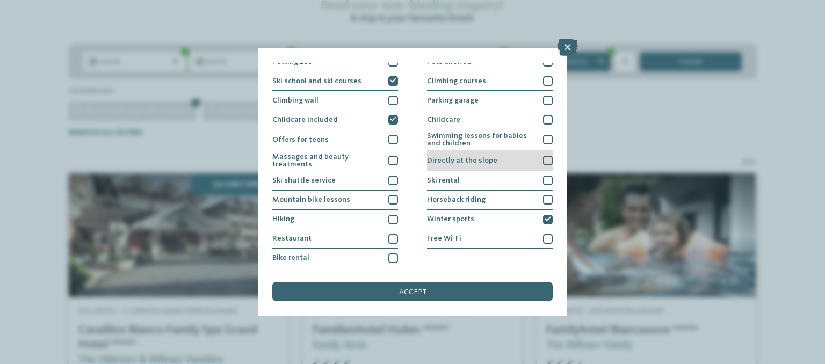
click at [543, 160] on div at bounding box center [548, 161] width 10 height 10
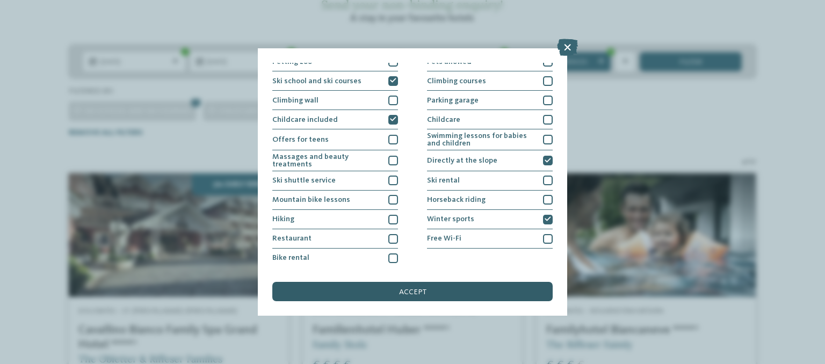
click at [412, 292] on span "accept" at bounding box center [412, 293] width 27 height 8
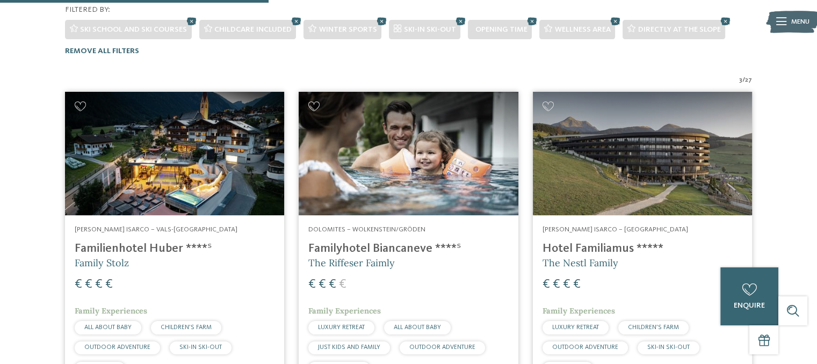
scroll to position [288, 0]
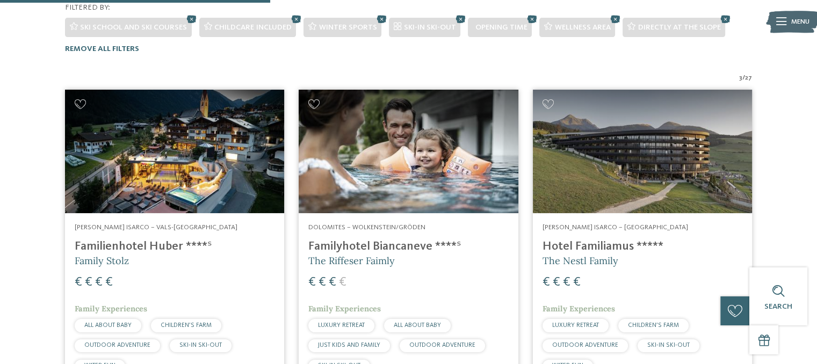
click at [176, 131] on img at bounding box center [174, 152] width 219 height 124
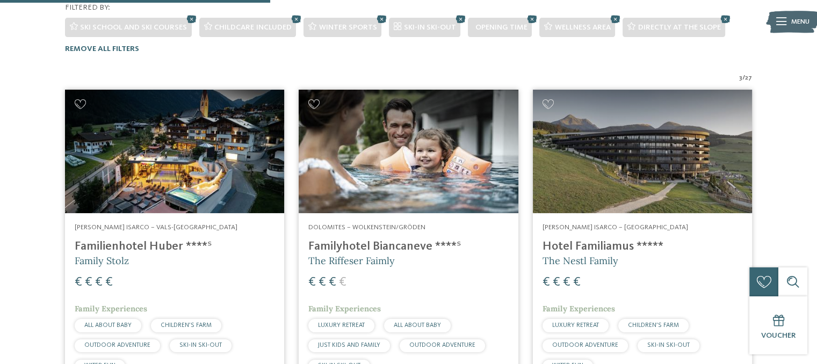
scroll to position [301, 0]
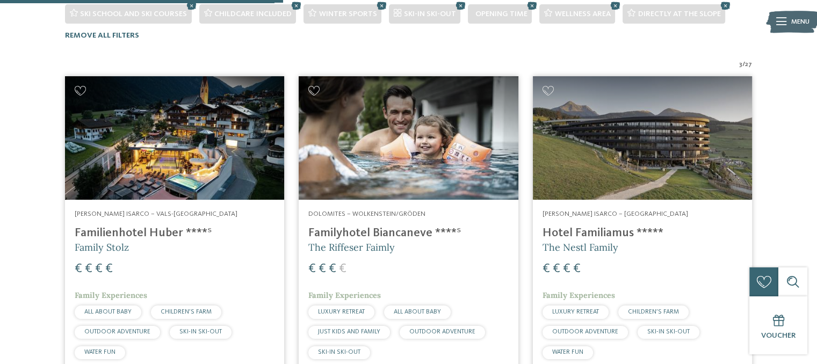
click at [633, 152] on img at bounding box center [642, 138] width 219 height 124
click at [406, 200] on div "Dolomites – Wolkenstein/Gröden Familyhotel Biancaneve ****ˢ The Riffeser Faimly…" at bounding box center [408, 287] width 219 height 174
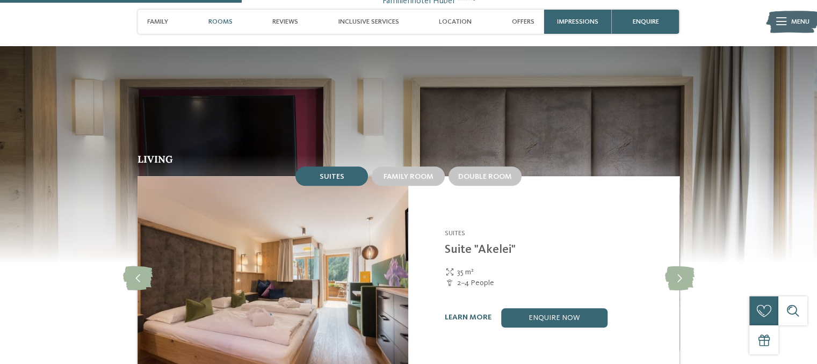
scroll to position [1040, 0]
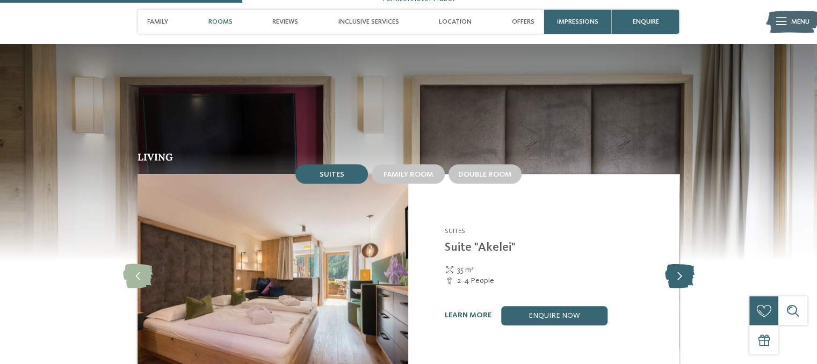
click at [679, 264] on icon at bounding box center [680, 276] width 30 height 24
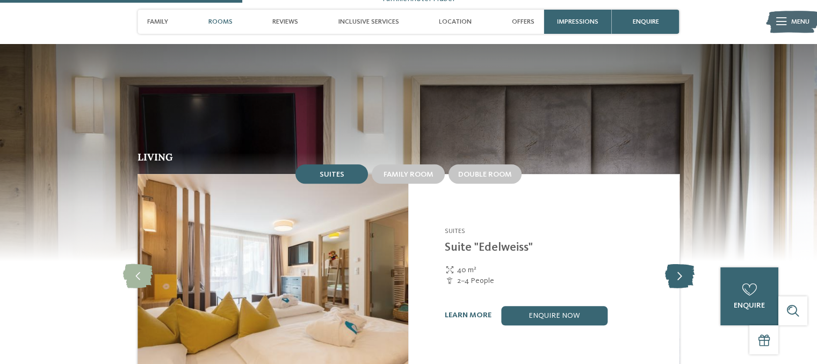
click at [679, 264] on icon at bounding box center [680, 276] width 30 height 24
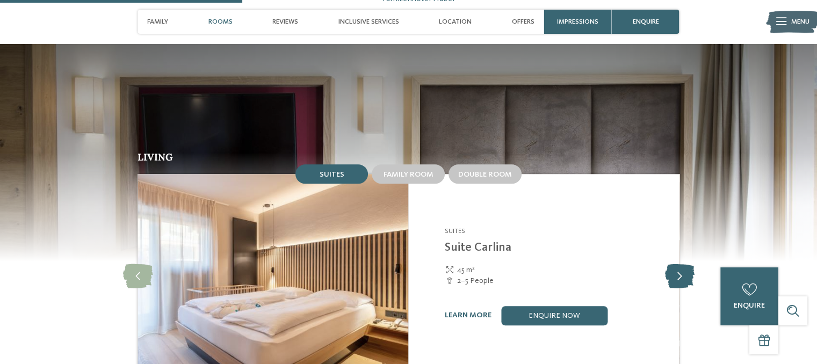
click at [679, 264] on icon at bounding box center [680, 276] width 30 height 24
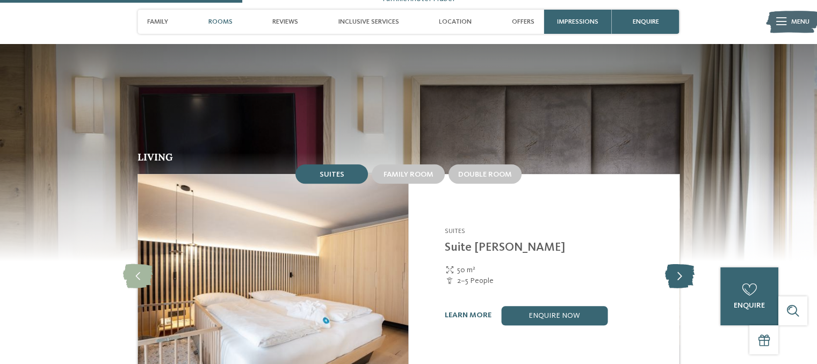
click at [679, 264] on icon at bounding box center [680, 276] width 30 height 24
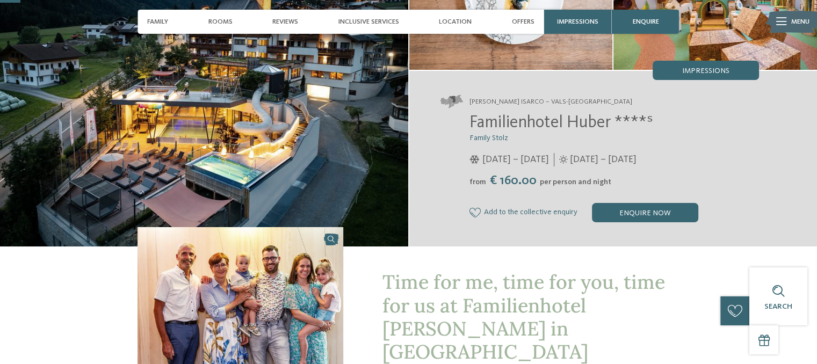
scroll to position [49, 0]
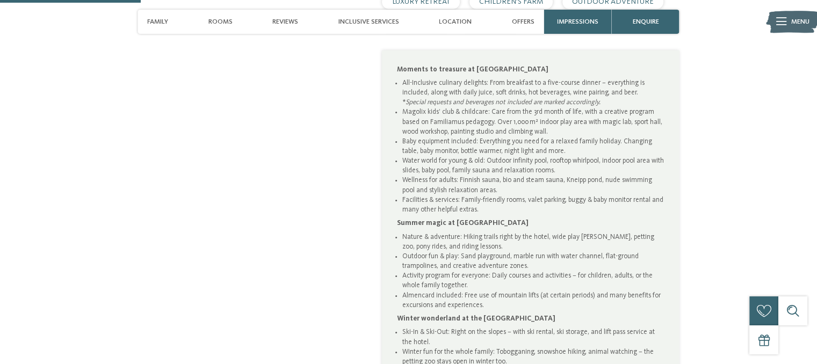
scroll to position [614, 0]
click at [531, 232] on li "Nature & adventure: Hiking trails right by the hotel, wide play [PERSON_NAME], …" at bounding box center [533, 241] width 263 height 19
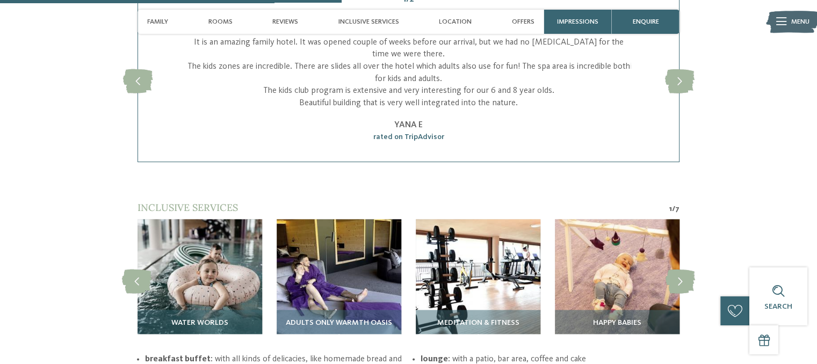
scroll to position [1493, 0]
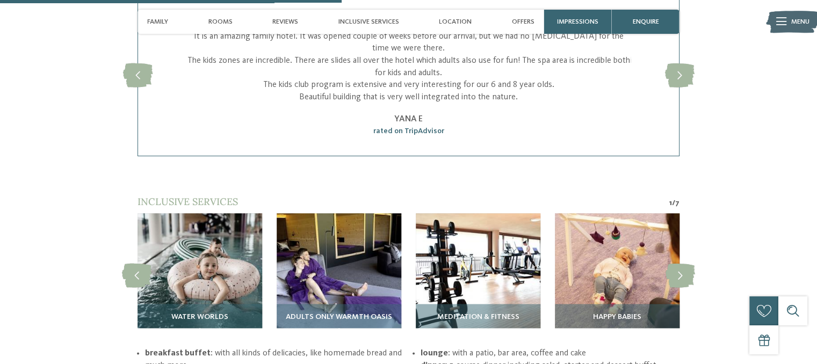
click at [537, 195] on h2 "Inclusive services" at bounding box center [399, 201] width 522 height 13
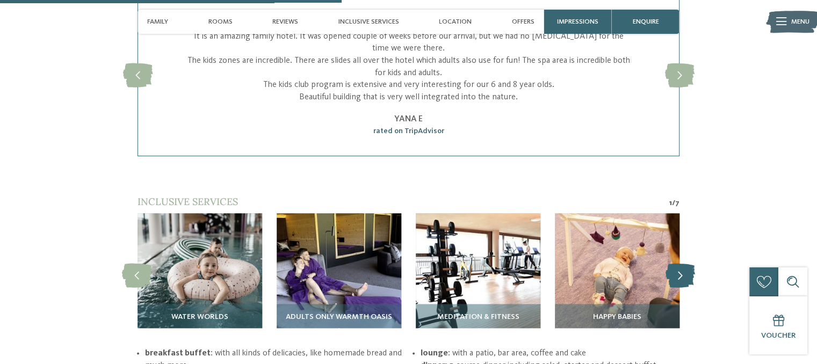
click at [679, 270] on icon at bounding box center [681, 276] width 30 height 24
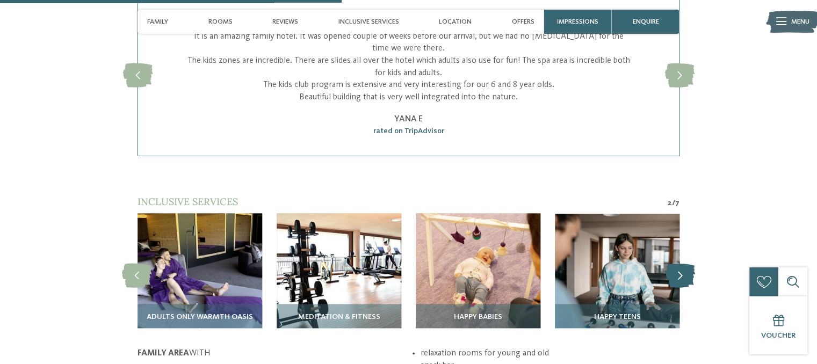
click at [679, 270] on icon at bounding box center [681, 276] width 30 height 24
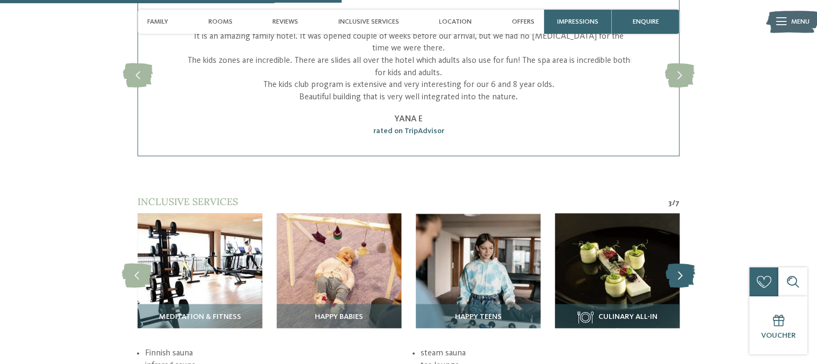
click at [679, 270] on icon at bounding box center [681, 276] width 30 height 24
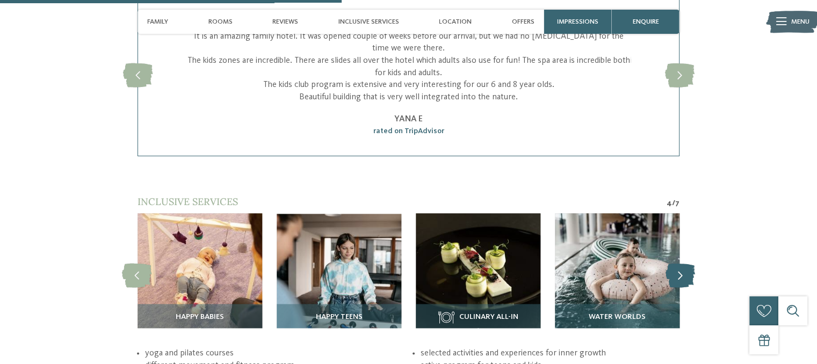
click at [679, 270] on icon at bounding box center [681, 276] width 30 height 24
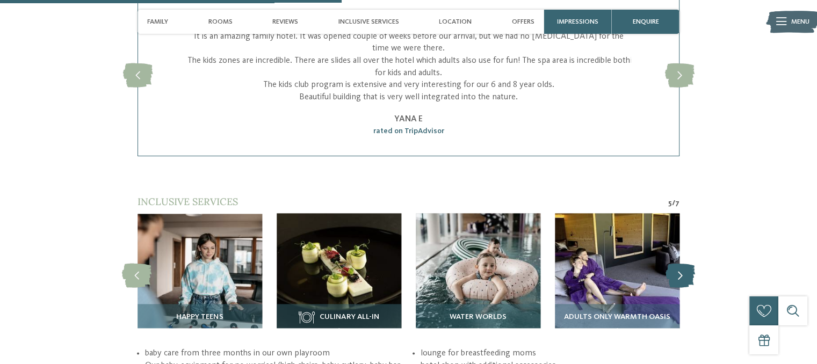
click at [679, 270] on icon at bounding box center [681, 276] width 30 height 24
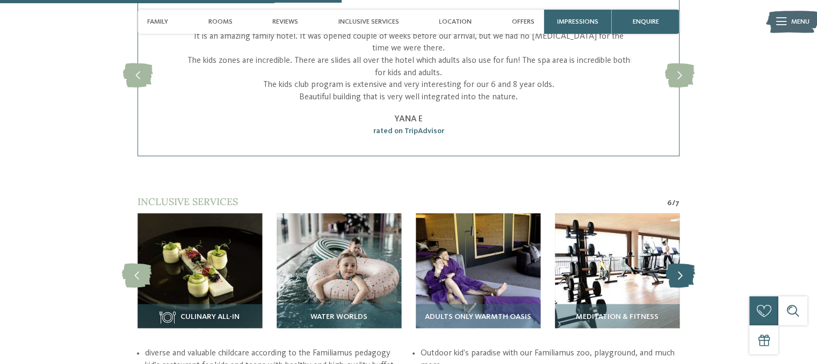
click at [679, 270] on icon at bounding box center [681, 276] width 30 height 24
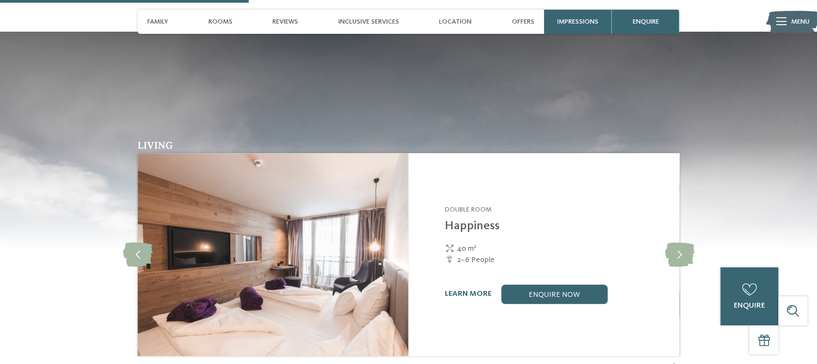
scroll to position [1067, 0]
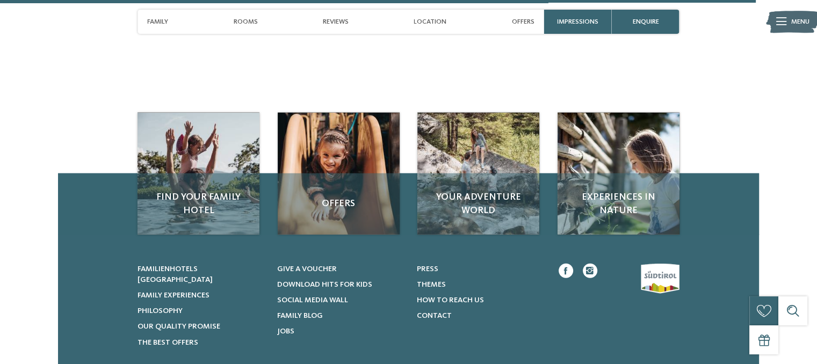
scroll to position [2564, 0]
